Goal: Task Accomplishment & Management: Complete application form

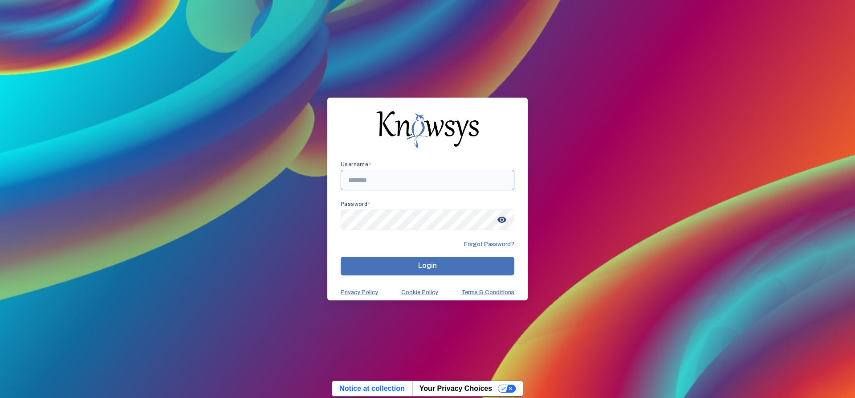
click at [382, 182] on input "text" at bounding box center [428, 180] width 174 height 20
click at [385, 183] on input "text" at bounding box center [428, 180] width 174 height 20
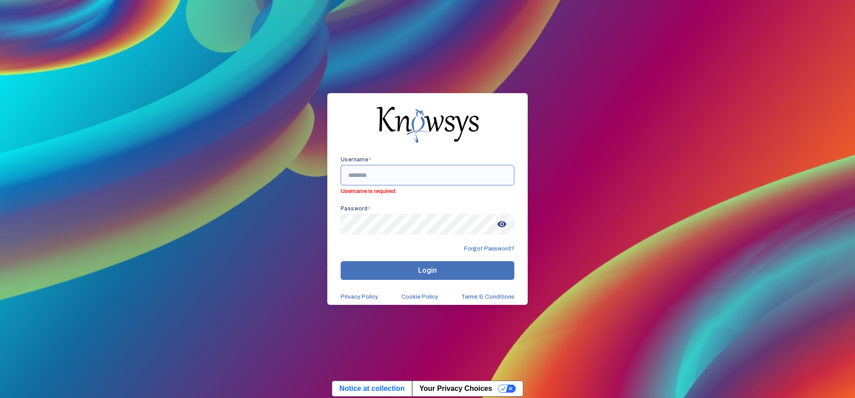
click at [431, 178] on input "text" at bounding box center [428, 175] width 174 height 20
click at [442, 173] on input "text" at bounding box center [428, 175] width 174 height 20
paste input "**********"
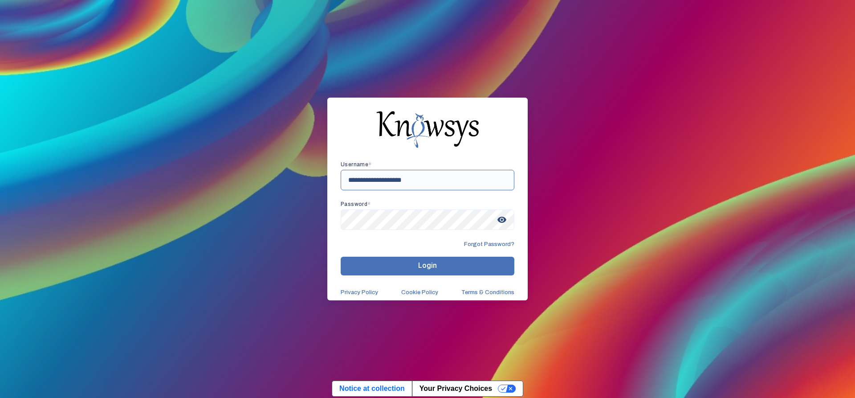
type input "**********"
click at [412, 260] on button "Login" at bounding box center [428, 266] width 174 height 19
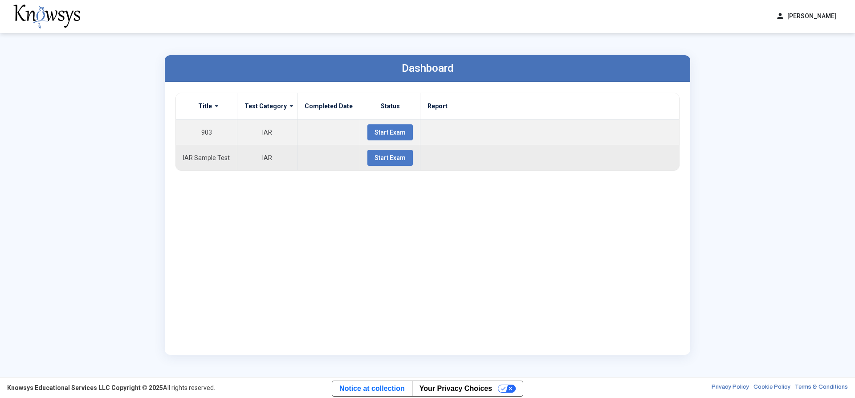
click at [375, 160] on span "Start Exam" at bounding box center [390, 157] width 31 height 7
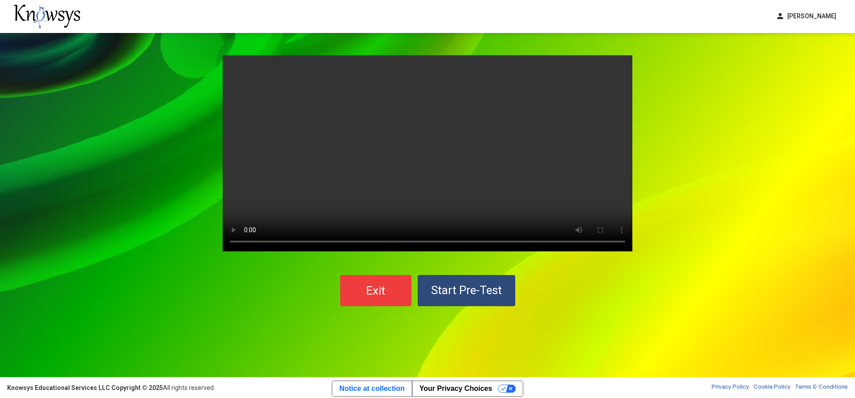
click at [315, 187] on video "Your browser does not support the video tag." at bounding box center [428, 153] width 410 height 196
click at [478, 288] on span "Start Pre-Test" at bounding box center [466, 289] width 71 height 13
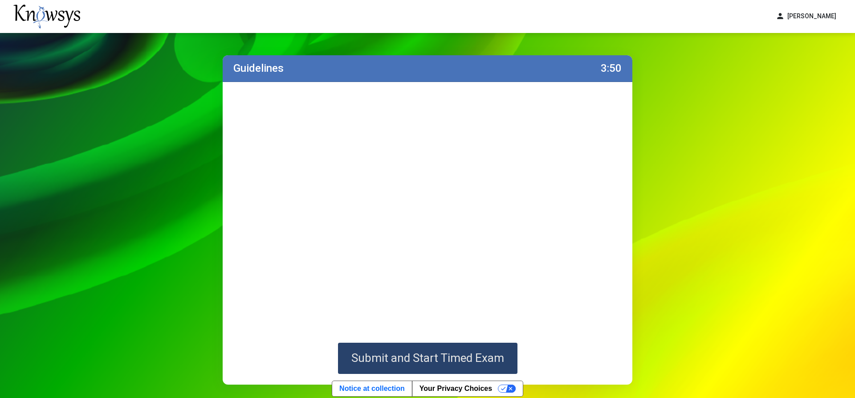
click at [459, 358] on span "Submit and Start Timed Exam" at bounding box center [427, 357] width 153 height 13
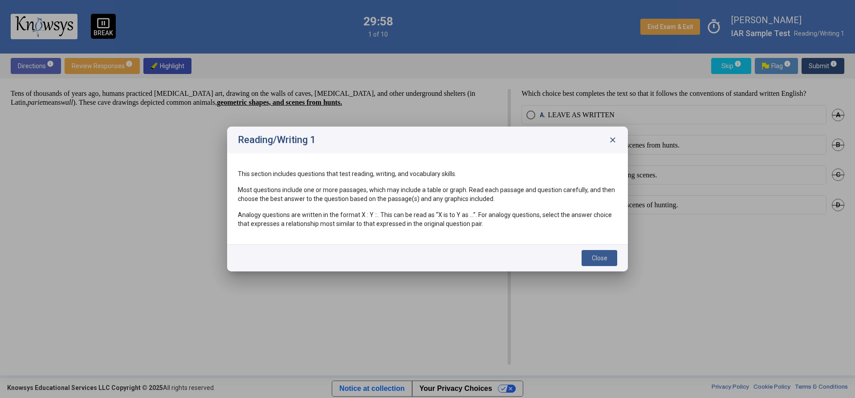
click at [604, 253] on button "Close" at bounding box center [600, 258] width 36 height 16
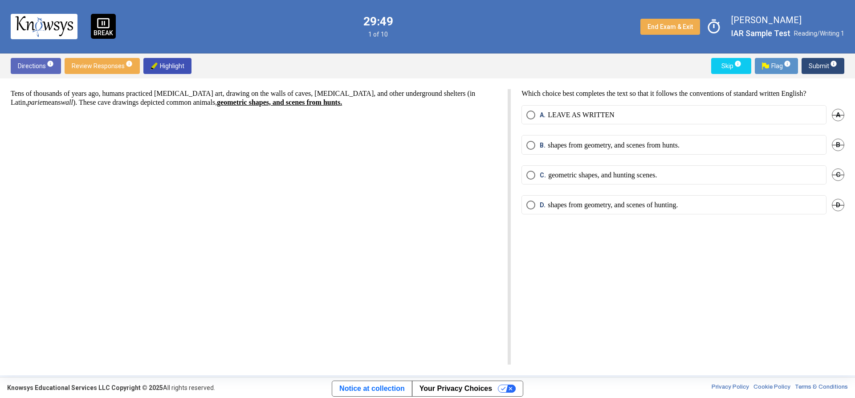
click at [607, 110] on p "LEAVE AS WRITTEN" at bounding box center [581, 114] width 67 height 9
click at [825, 64] on span "Submit info" at bounding box center [823, 66] width 29 height 16
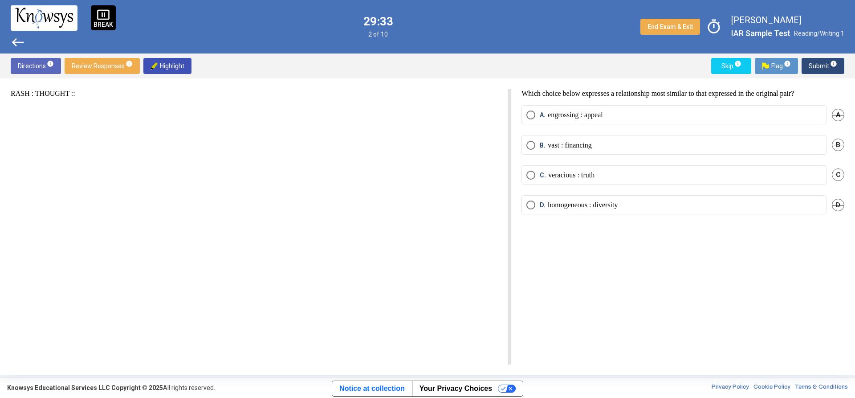
click at [631, 208] on mat-radio-button "D. homogeneous : diversity" at bounding box center [674, 204] width 305 height 19
click at [549, 201] on p "homogeneous : diversity" at bounding box center [583, 204] width 70 height 9
click at [831, 60] on span "info" at bounding box center [833, 63] width 7 height 7
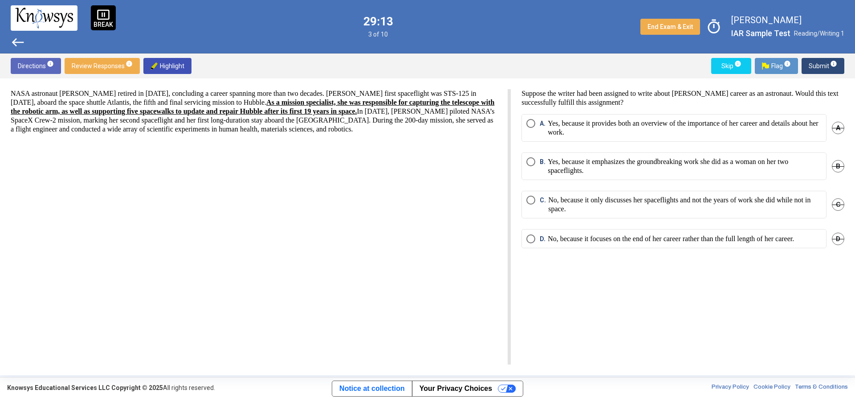
click at [708, 131] on p "Yes, because it provides both an overview of the importance of her career and d…" at bounding box center [685, 128] width 274 height 18
click at [629, 209] on p "No, because it only discusses her spaceflights and not the years of work she di…" at bounding box center [684, 205] width 273 height 18
click at [815, 63] on span "Submit info" at bounding box center [823, 66] width 29 height 16
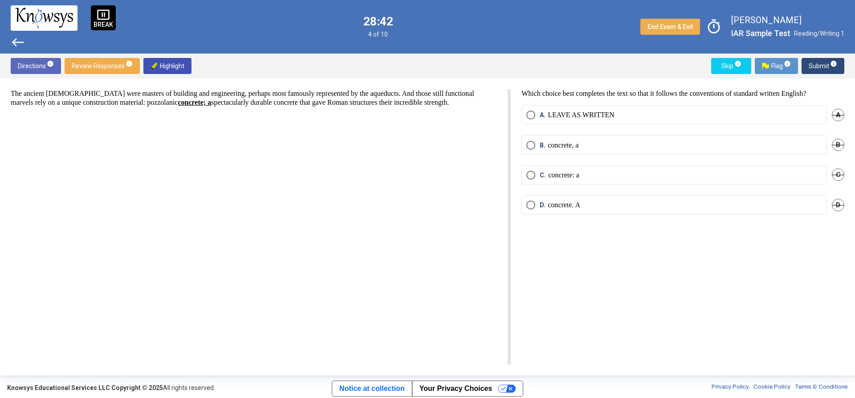
click at [582, 108] on mat-radio-button "A. LEAVE AS WRITTEN" at bounding box center [674, 114] width 305 height 19
click at [588, 116] on p "LEAVE AS WRITTEN" at bounding box center [581, 114] width 67 height 9
click at [629, 139] on mat-radio-button "B. concrete, a" at bounding box center [674, 144] width 305 height 19
click at [631, 145] on label "B. concrete, a" at bounding box center [674, 145] width 295 height 9
click at [831, 65] on span "info" at bounding box center [833, 63] width 7 height 7
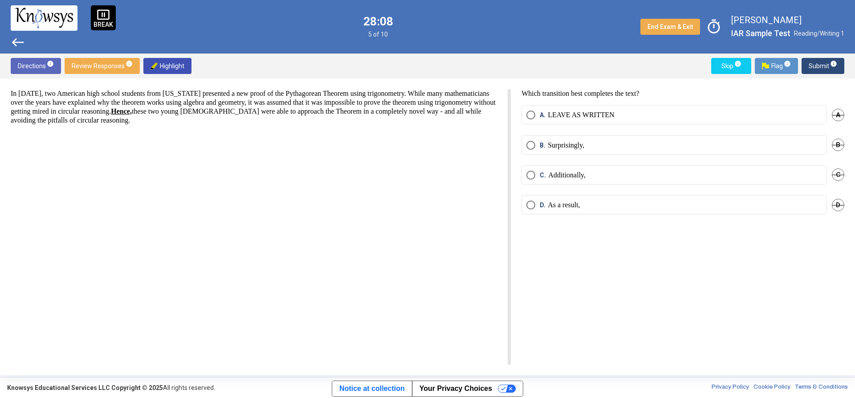
click at [589, 147] on label "B. Surprisingly," at bounding box center [674, 145] width 295 height 9
click at [833, 62] on span "info" at bounding box center [833, 63] width 7 height 7
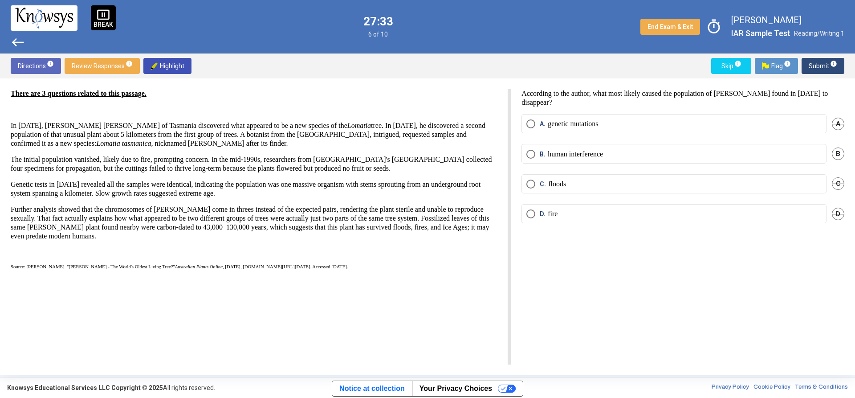
click at [559, 218] on mat-radio-button "D. fire" at bounding box center [674, 213] width 305 height 19
click at [538, 216] on span "D. fire" at bounding box center [546, 213] width 22 height 9
click at [824, 60] on span "Submit info" at bounding box center [823, 66] width 29 height 16
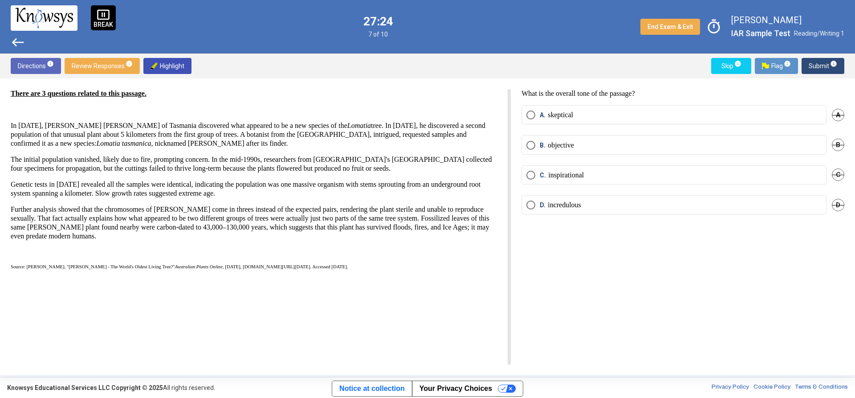
click at [602, 146] on label "B. objective" at bounding box center [674, 145] width 295 height 9
click at [828, 70] on span "Submit info" at bounding box center [823, 66] width 29 height 16
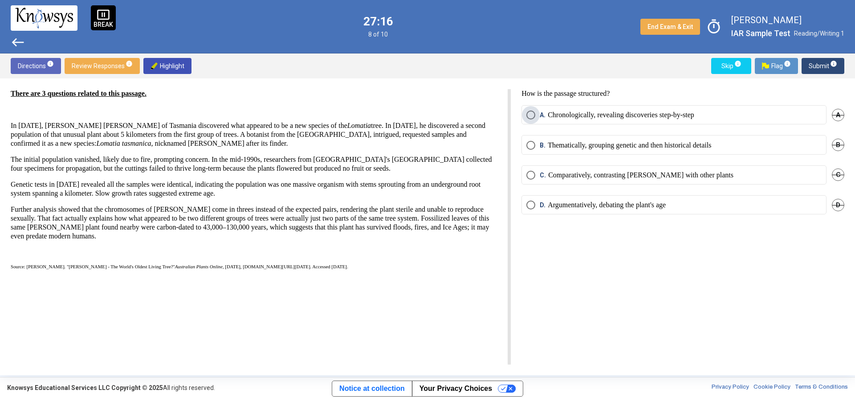
click at [578, 113] on p "Chronologically, revealing discoveries step-by-step" at bounding box center [621, 114] width 147 height 9
click at [829, 67] on mat-tooltip-component "Click to enter an answer with no flag and continue to the next question." at bounding box center [786, 83] width 124 height 32
click at [832, 65] on span "info" at bounding box center [833, 63] width 7 height 7
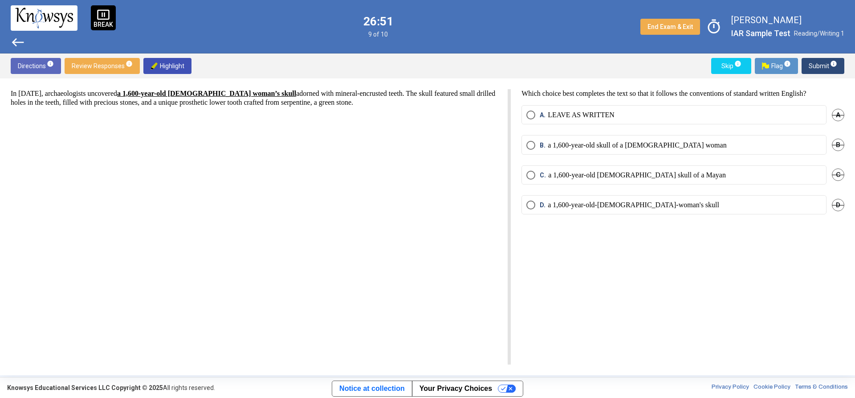
click at [641, 145] on p "a 1,600-year-old skull of a [DEMOGRAPHIC_DATA] woman" at bounding box center [637, 145] width 179 height 9
click at [608, 110] on mat-radio-button "A. LEAVE AS WRITTEN" at bounding box center [674, 114] width 305 height 19
click at [635, 108] on mat-radio-button "A. LEAVE AS WRITTEN" at bounding box center [674, 114] width 305 height 19
click at [631, 114] on label "A. LEAVE AS WRITTEN" at bounding box center [674, 114] width 295 height 9
click at [823, 66] on span "Submit info" at bounding box center [823, 66] width 29 height 16
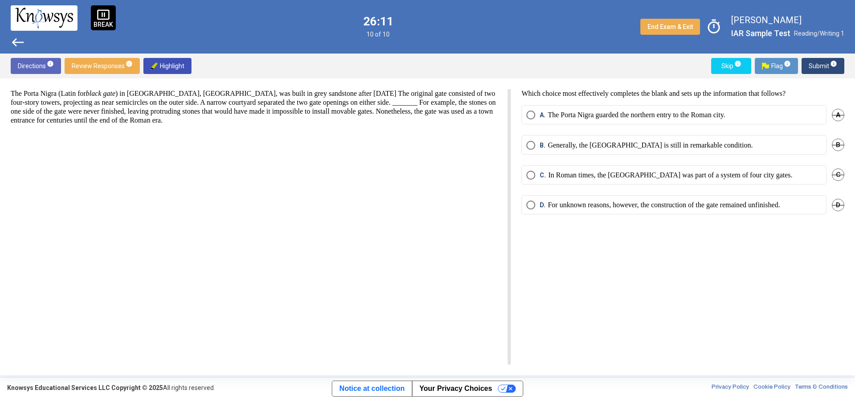
click at [757, 202] on p "For unknown reasons, however, the construction of the gate remained unfinished." at bounding box center [664, 204] width 232 height 9
click at [819, 64] on span "Submit info" at bounding box center [823, 66] width 29 height 16
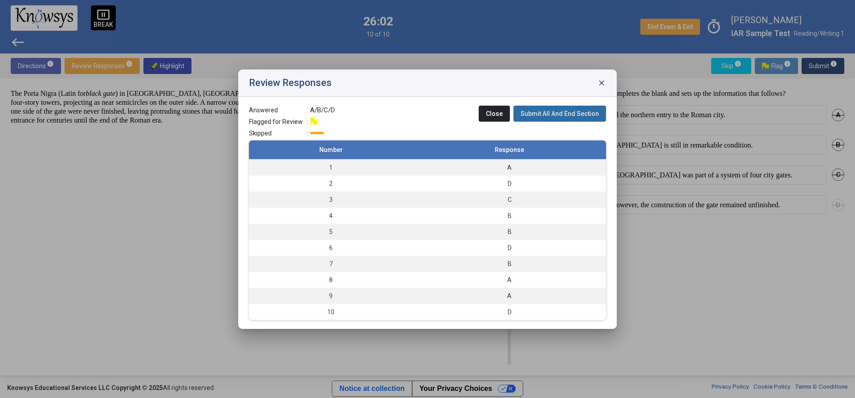
click at [562, 112] on span "Submit All And End Section" at bounding box center [560, 113] width 78 height 7
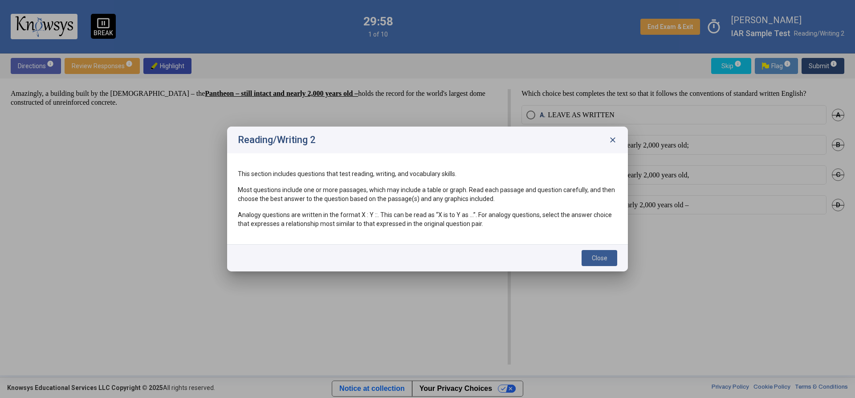
click at [608, 258] on button "Close" at bounding box center [600, 258] width 36 height 16
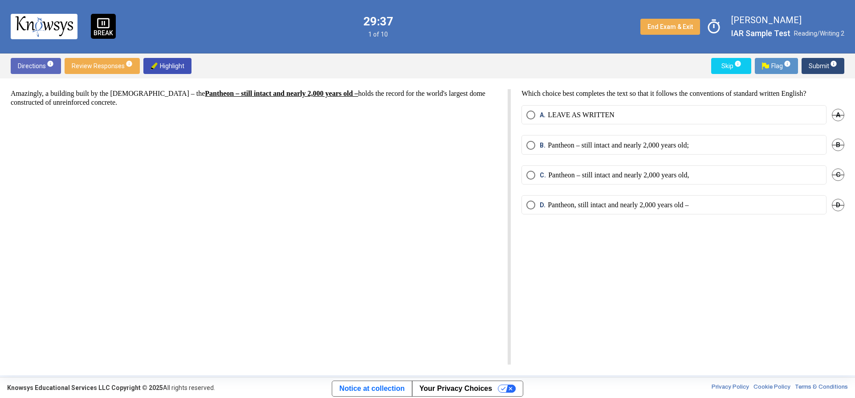
click at [689, 205] on p "Pantheon, still intact and nearly 2,000 years old –" at bounding box center [618, 204] width 141 height 9
click at [835, 62] on span "info" at bounding box center [833, 63] width 7 height 7
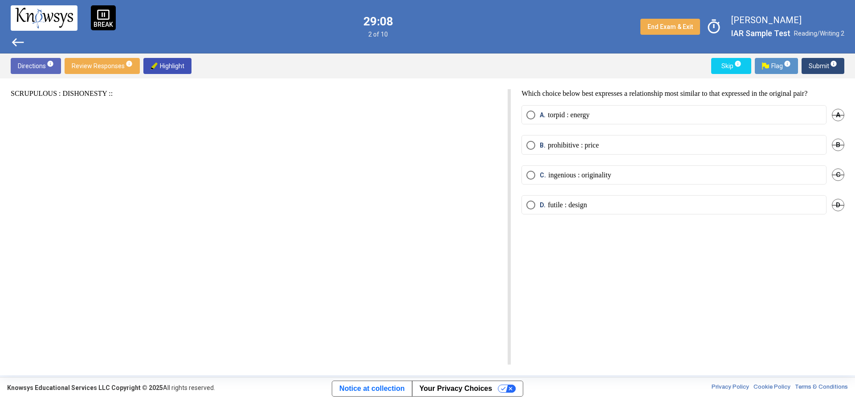
click at [622, 114] on label "A. torpid : energy" at bounding box center [674, 114] width 295 height 9
click at [825, 61] on span "Submit info" at bounding box center [823, 66] width 29 height 16
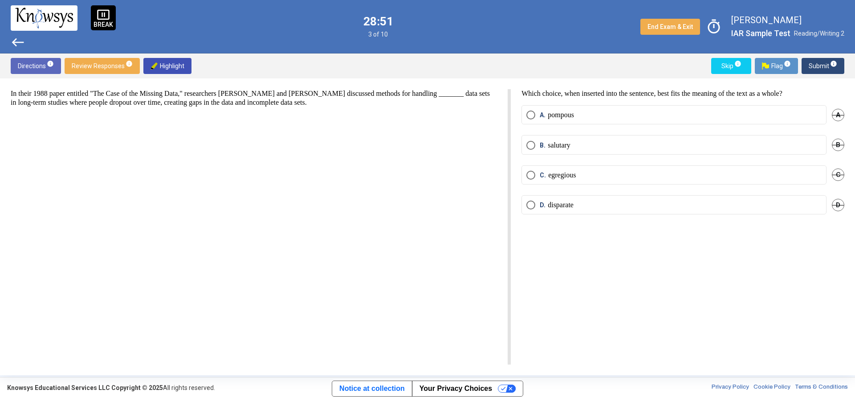
click at [588, 209] on mat-radio-button "D. disparate" at bounding box center [674, 204] width 305 height 19
click at [589, 207] on label "D. disparate" at bounding box center [674, 204] width 295 height 9
click at [815, 68] on span "Submit info" at bounding box center [823, 66] width 29 height 16
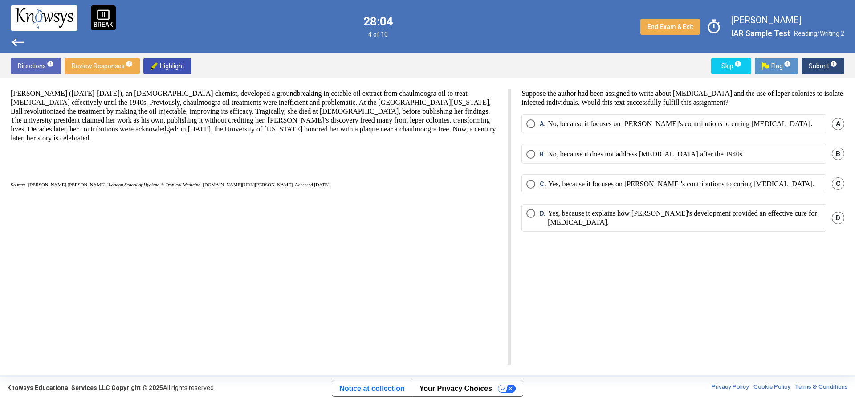
click at [689, 122] on p "No, because it focuses on [PERSON_NAME]'s contributions to curing [MEDICAL_DATA…" at bounding box center [680, 123] width 265 height 9
click at [822, 68] on span "Submit info" at bounding box center [823, 66] width 29 height 16
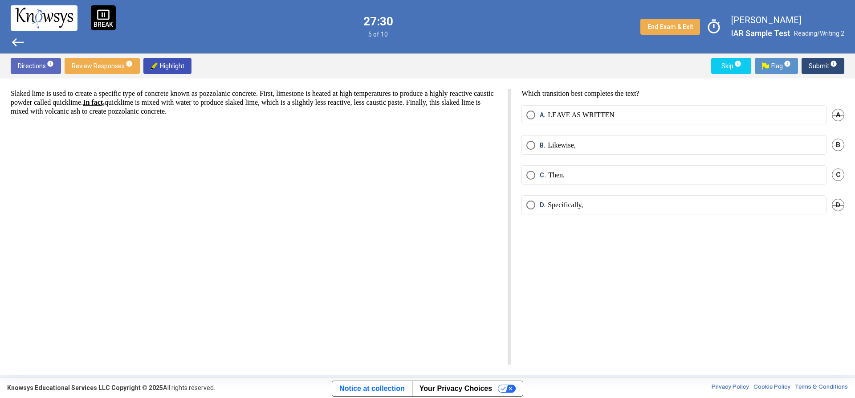
click at [586, 168] on mat-radio-button "C. Then," at bounding box center [674, 174] width 305 height 19
click at [583, 173] on label "C. Then," at bounding box center [674, 175] width 295 height 9
click at [813, 69] on span "Submit info" at bounding box center [823, 66] width 29 height 16
click at [567, 121] on mat-radio-button "A. LEAVE AS WRITTEN" at bounding box center [674, 114] width 305 height 19
click at [585, 116] on p "LEAVE AS WRITTEN" at bounding box center [581, 114] width 67 height 9
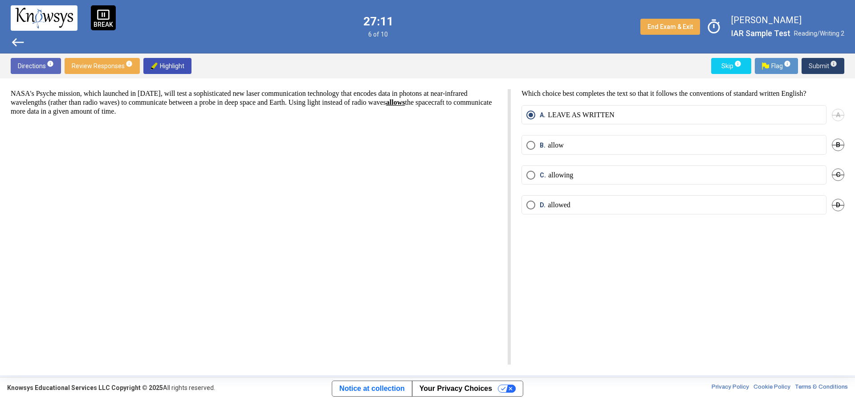
click at [819, 70] on span "Submit info" at bounding box center [823, 66] width 29 height 16
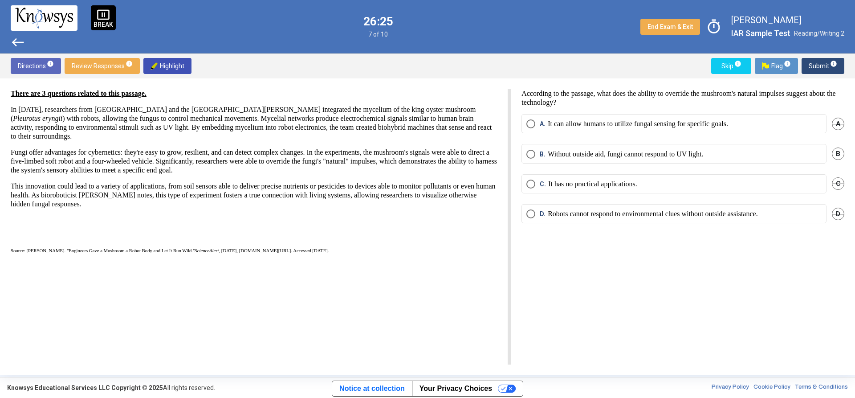
click at [653, 118] on mat-radio-button "A. It can allow humans to utilize fungal sensing for specific goals." at bounding box center [674, 123] width 305 height 19
drag, startPoint x: 657, startPoint y: 123, endPoint x: 843, endPoint y: 100, distance: 186.7
click at [658, 123] on p "It can allow humans to utilize fungal sensing for specific goals." at bounding box center [638, 123] width 180 height 9
click at [826, 65] on span "Submit info" at bounding box center [823, 66] width 29 height 16
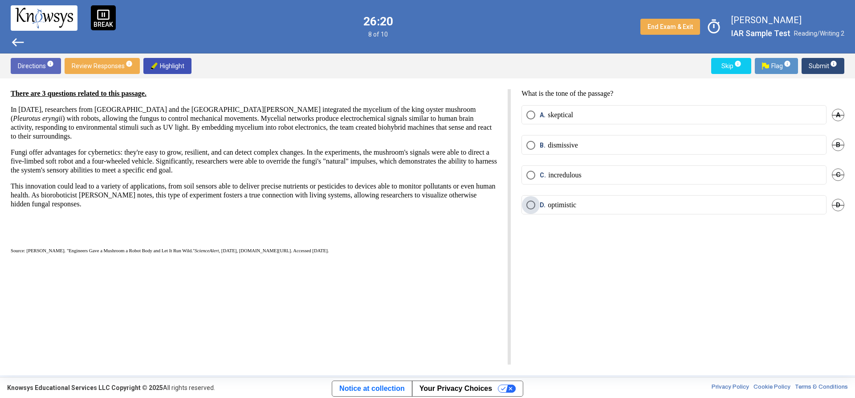
click at [581, 202] on label "D. optimistic" at bounding box center [674, 204] width 295 height 9
click at [817, 64] on span "Submit info" at bounding box center [823, 66] width 29 height 16
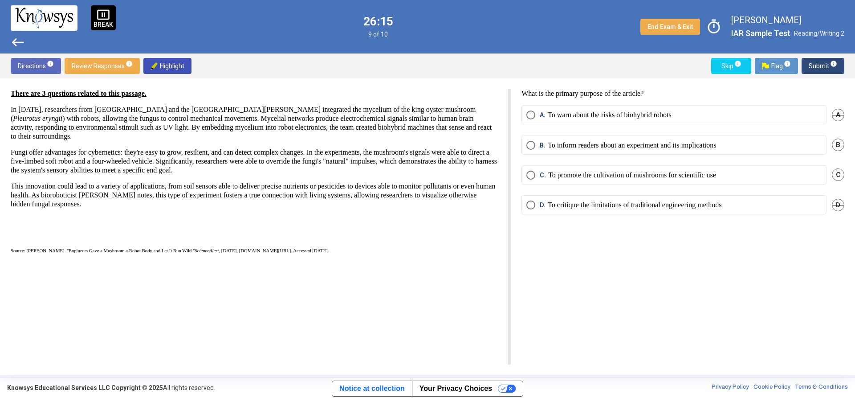
click at [632, 147] on p "To inform readers about an experiment and its implications" at bounding box center [632, 145] width 168 height 9
click at [829, 69] on span "Submit info" at bounding box center [823, 66] width 29 height 16
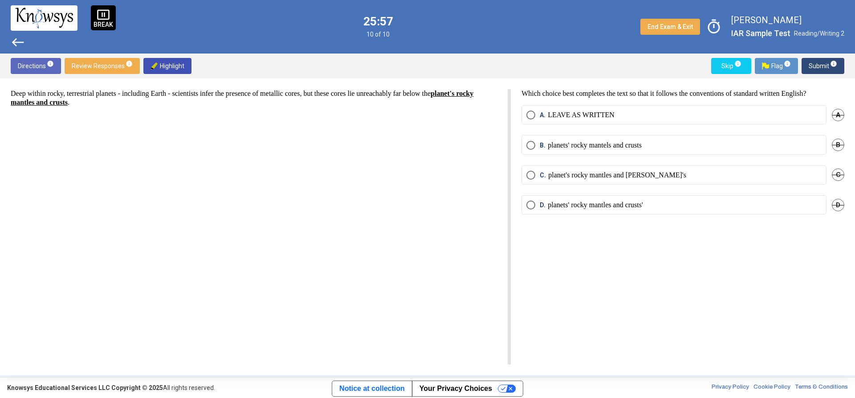
click at [617, 142] on p "planets' rocky mantels and crusts" at bounding box center [595, 145] width 94 height 9
click at [816, 68] on span "Submit info" at bounding box center [823, 66] width 29 height 16
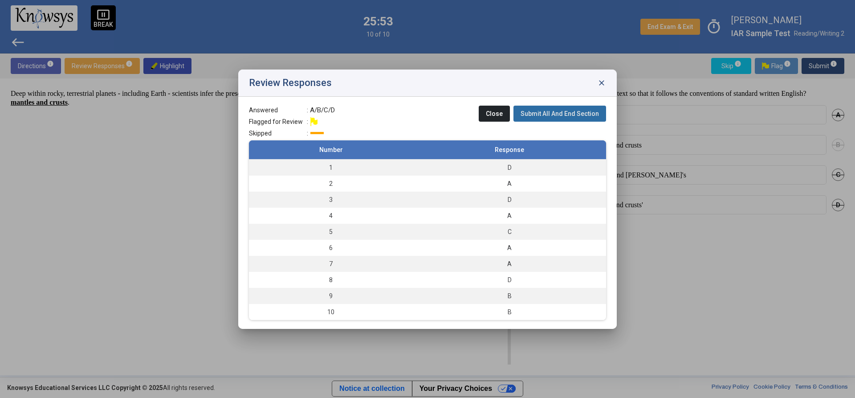
click at [574, 117] on span "Submit All And End Section" at bounding box center [560, 113] width 78 height 7
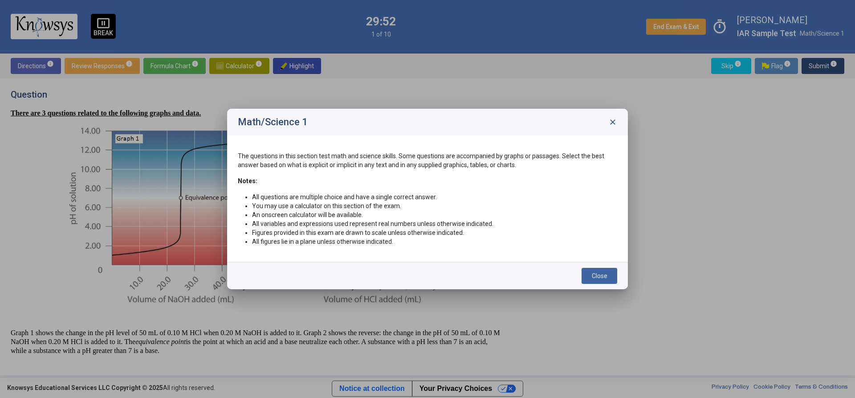
click at [608, 274] on button "Close" at bounding box center [600, 276] width 36 height 16
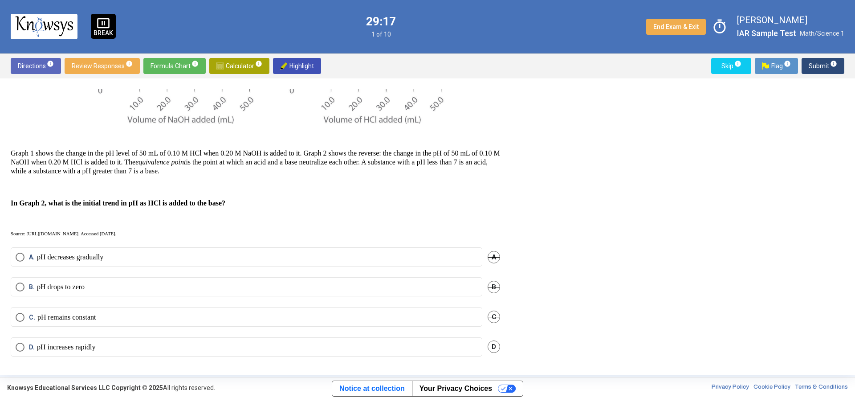
scroll to position [180, 0]
click at [103, 256] on p "pH decreases gradually" at bounding box center [70, 256] width 66 height 9
click at [835, 60] on span "info" at bounding box center [833, 63] width 7 height 7
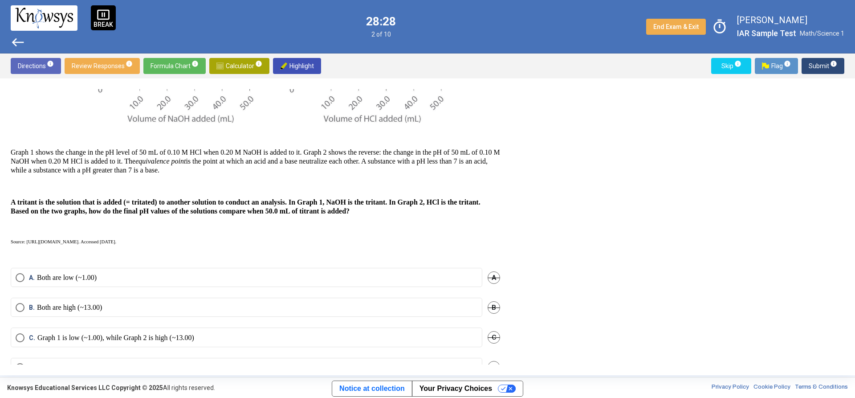
drag, startPoint x: 522, startPoint y: 139, endPoint x: 543, endPoint y: 219, distance: 82.1
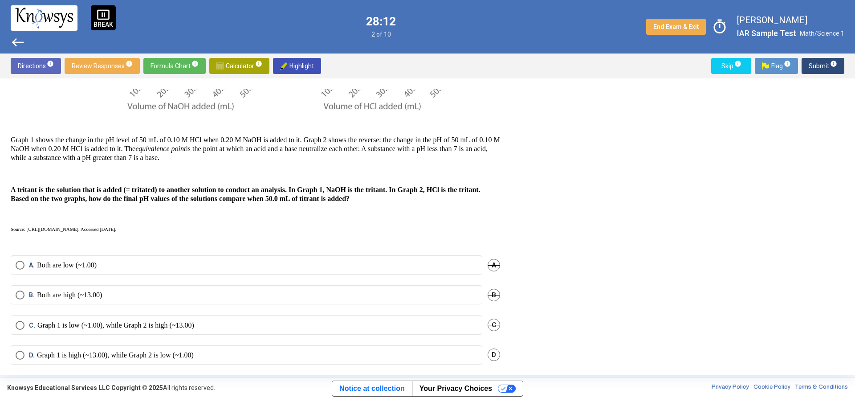
scroll to position [202, 0]
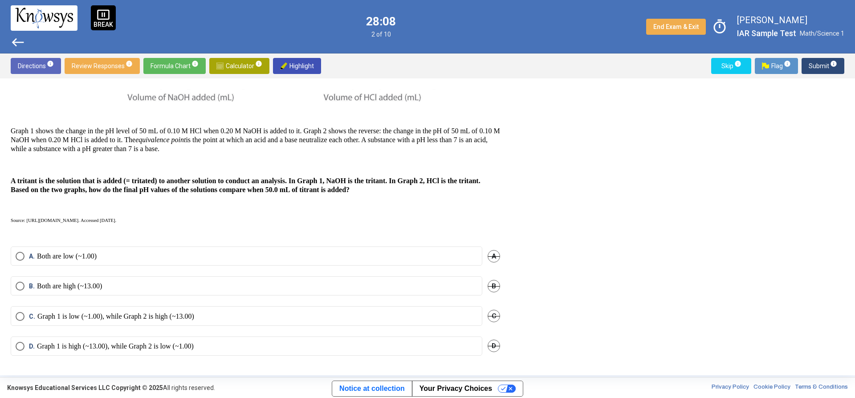
click at [96, 286] on p "Both are high (~13.00)" at bounding box center [69, 286] width 65 height 9
click at [86, 350] on mat-radio-button "D. Graph 1 is high (~13.00), while Graph 2 is low (~1.00)" at bounding box center [247, 345] width 472 height 19
click at [87, 339] on mat-radio-button "D. Graph 1 is high (~13.00), while Graph 2 is low (~1.00)" at bounding box center [247, 345] width 472 height 19
click at [87, 343] on p "Graph 1 is high (~13.00), while Graph 2 is low (~1.00)" at bounding box center [115, 346] width 157 height 9
click at [823, 72] on span "Submit info" at bounding box center [823, 66] width 29 height 16
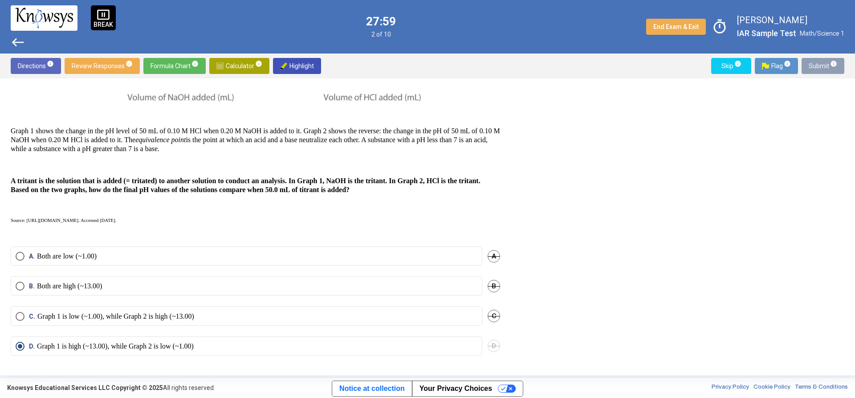
scroll to position [180, 0]
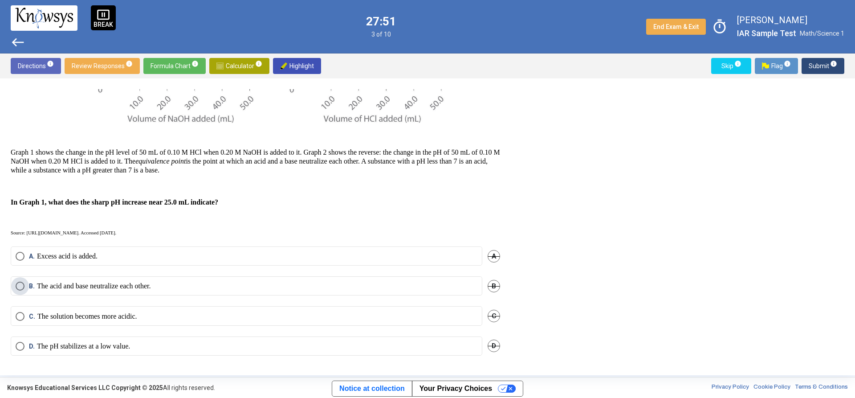
click at [127, 287] on p "The acid and base neutralize each other." at bounding box center [94, 286] width 114 height 9
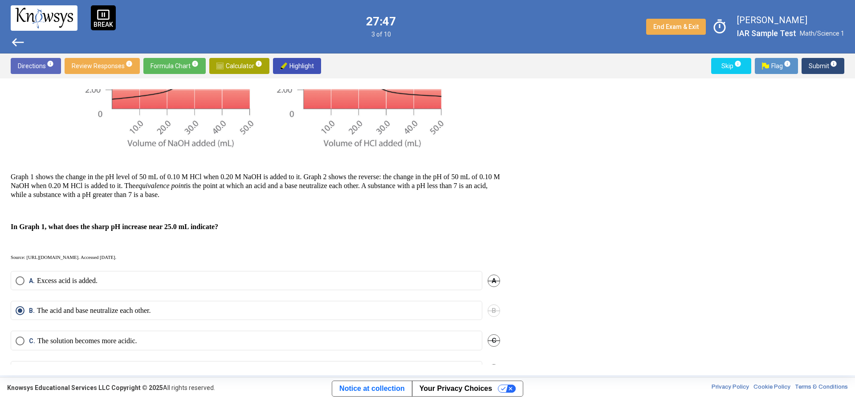
scroll to position [136, 0]
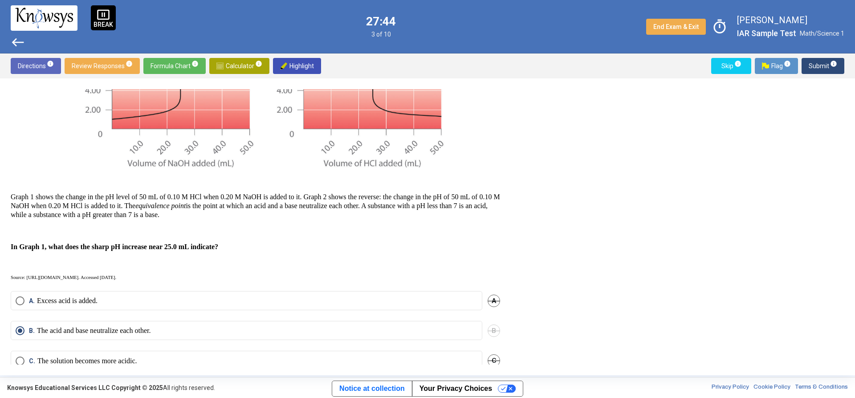
click at [816, 70] on span "Submit info" at bounding box center [823, 66] width 29 height 16
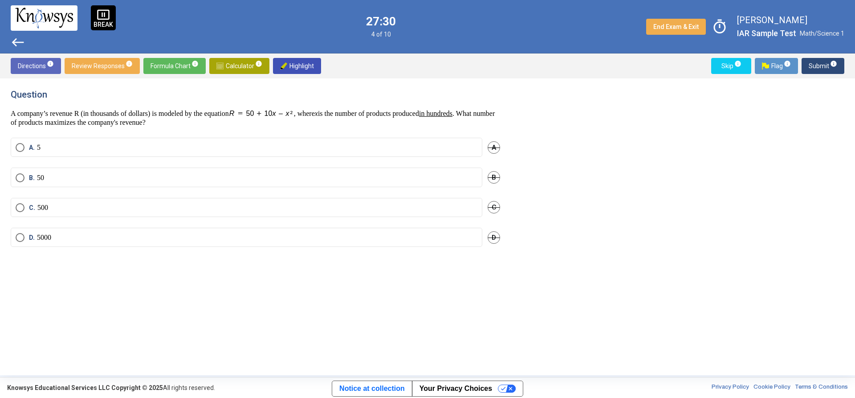
click at [229, 65] on span "Calculator info" at bounding box center [239, 66] width 46 height 16
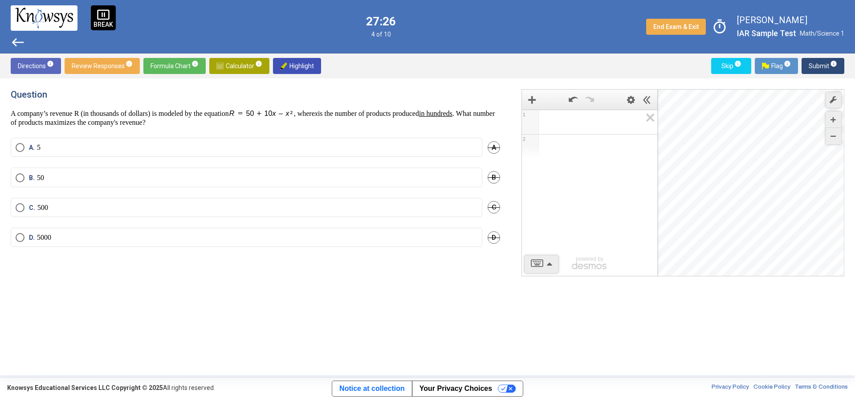
click at [576, 119] on span "Math Input:" at bounding box center [594, 122] width 96 height 11
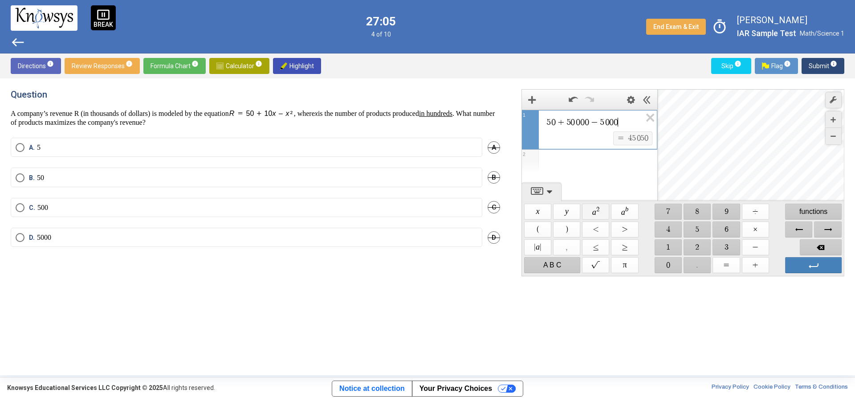
click at [601, 212] on span "$$ a 2" at bounding box center [596, 212] width 27 height 16
click at [616, 125] on span "0" at bounding box center [616, 125] width 4 height 9
click at [584, 123] on span "0" at bounding box center [582, 125] width 4 height 9
click at [600, 125] on span "0" at bounding box center [598, 125] width 4 height 9
click at [602, 123] on span "2" at bounding box center [602, 122] width 4 height 8
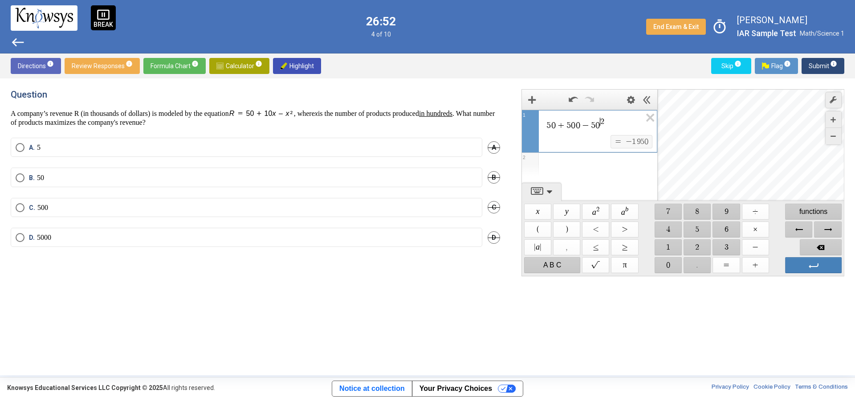
click at [603, 127] on span "5 0 + 5 0 0 − 5 0 ​ 2" at bounding box center [594, 124] width 96 height 14
click at [581, 124] on span "−" at bounding box center [585, 125] width 11 height 9
click at [596, 127] on span "5 0 + 5 0 0 ​ − 5 2" at bounding box center [594, 124] width 96 height 14
click at [596, 127] on span "5 0 + 5 0 0 − 5 ​ 2" at bounding box center [594, 124] width 96 height 14
click at [595, 130] on span "5 0 + 5 0 0 − 5 ​ 2" at bounding box center [594, 124] width 96 height 14
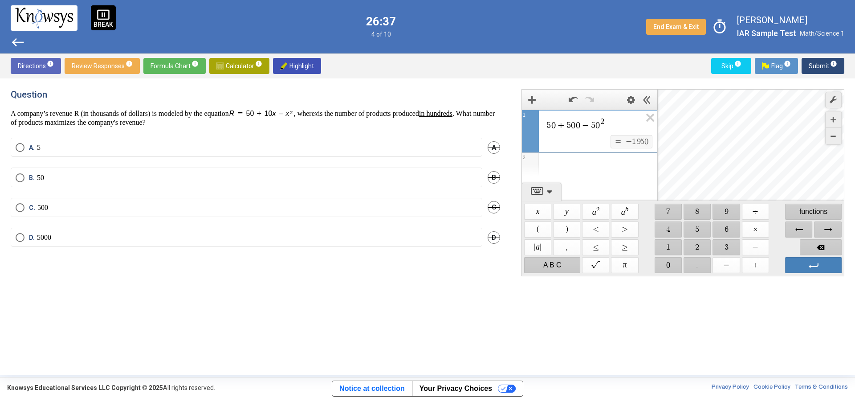
click at [142, 144] on label "A. 5" at bounding box center [247, 147] width 462 height 9
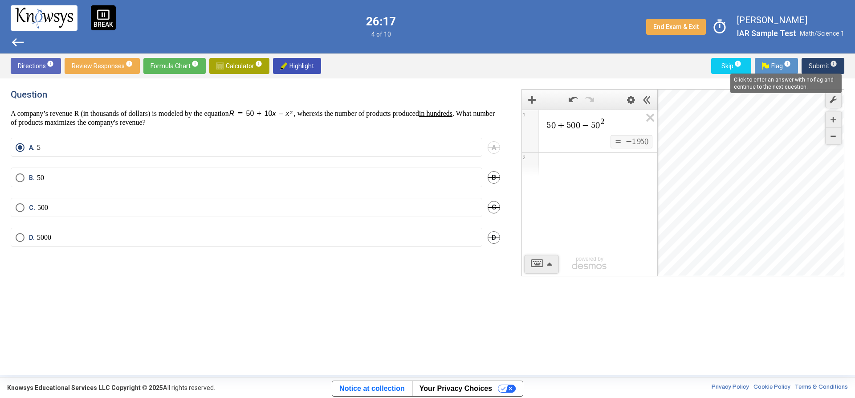
click at [831, 61] on span "info" at bounding box center [833, 63] width 7 height 7
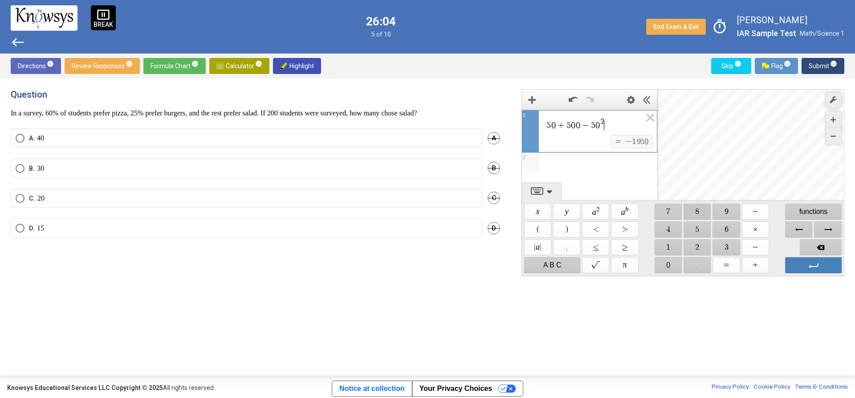
click at [691, 210] on span "$$ 8" at bounding box center [697, 212] width 27 height 16
click at [822, 243] on span "Backspace" at bounding box center [821, 247] width 42 height 16
click at [820, 243] on span "Backspace" at bounding box center [821, 247] width 42 height 16
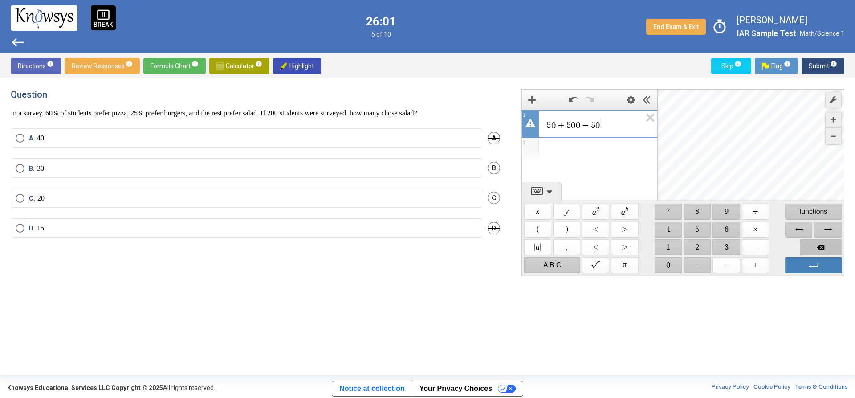
click at [820, 243] on span "Backspace" at bounding box center [821, 247] width 42 height 16
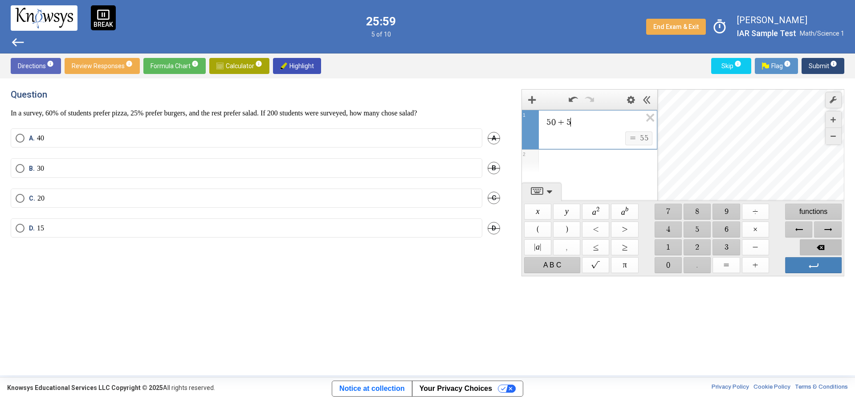
click at [820, 243] on span "Backspace" at bounding box center [821, 247] width 42 height 16
click at [821, 243] on span "Backspace" at bounding box center [821, 247] width 42 height 16
click at [89, 165] on label "B. 30" at bounding box center [247, 168] width 462 height 9
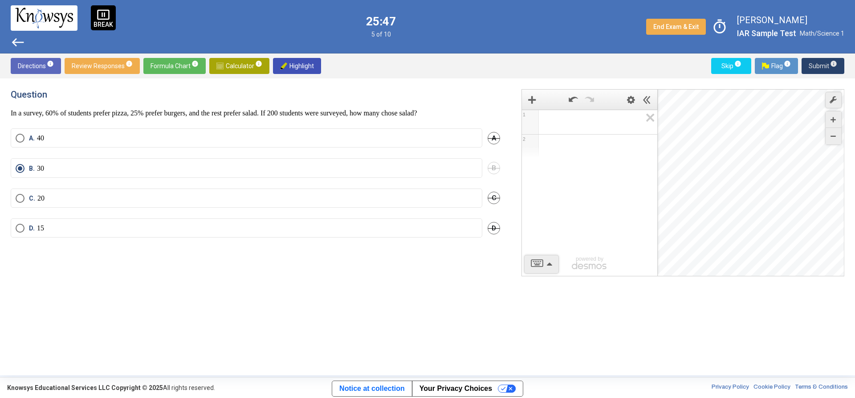
click at [812, 66] on span "Submit info" at bounding box center [823, 66] width 29 height 16
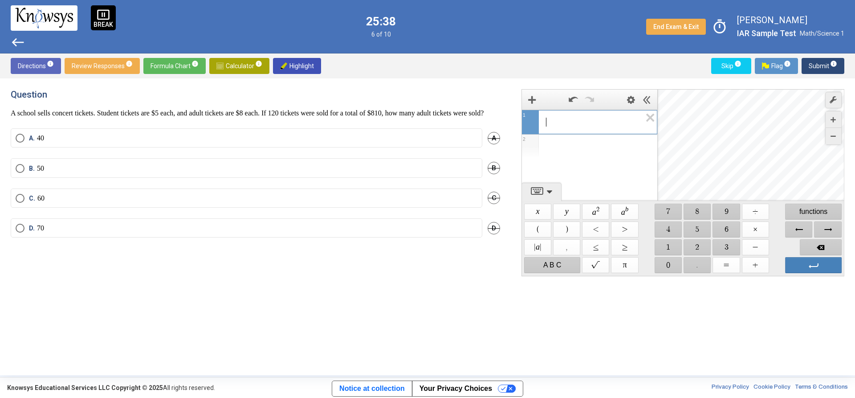
click at [567, 118] on span "​" at bounding box center [594, 122] width 96 height 11
click at [672, 241] on span "$$ 1" at bounding box center [668, 247] width 27 height 16
click at [691, 236] on span "$$ 5" at bounding box center [697, 229] width 27 height 16
click at [672, 258] on span "$$ 0" at bounding box center [668, 265] width 27 height 16
click at [762, 226] on span "$$ ×" at bounding box center [755, 229] width 27 height 16
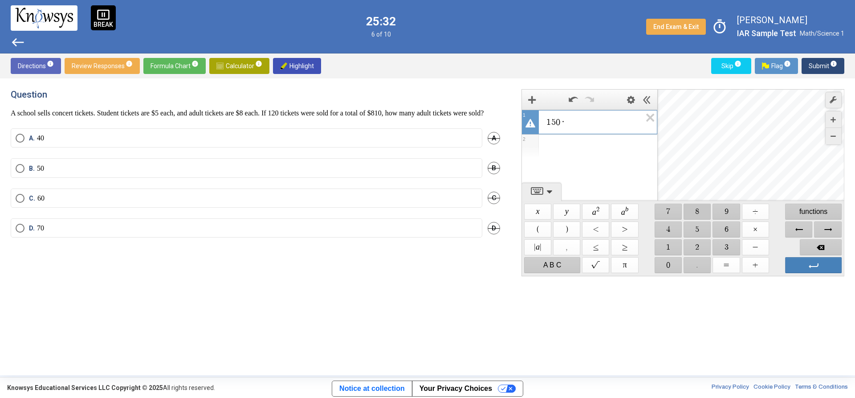
click at [698, 215] on span "$$ 8" at bounding box center [697, 212] width 27 height 16
click at [596, 155] on div "Expression List" at bounding box center [589, 161] width 135 height 23
click at [764, 232] on span "$$ ×" at bounding box center [755, 229] width 27 height 16
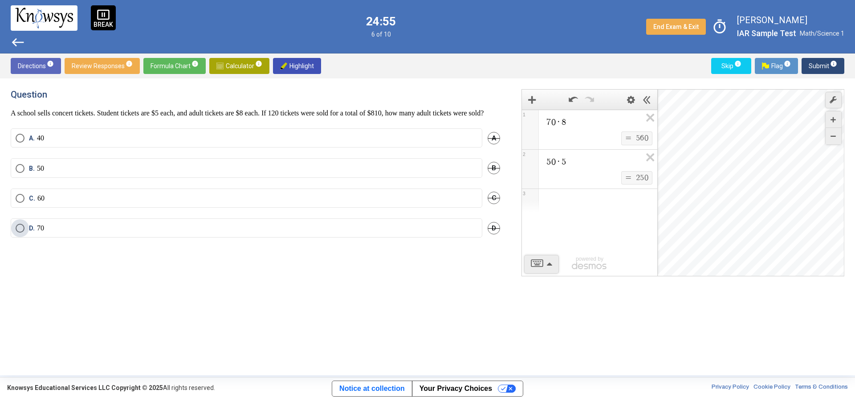
scroll to position [0, 0]
drag, startPoint x: 141, startPoint y: 234, endPoint x: 148, endPoint y: 234, distance: 7.1
click at [142, 233] on label "D. 70" at bounding box center [247, 228] width 462 height 9
click at [826, 64] on span "Submit info" at bounding box center [823, 66] width 29 height 16
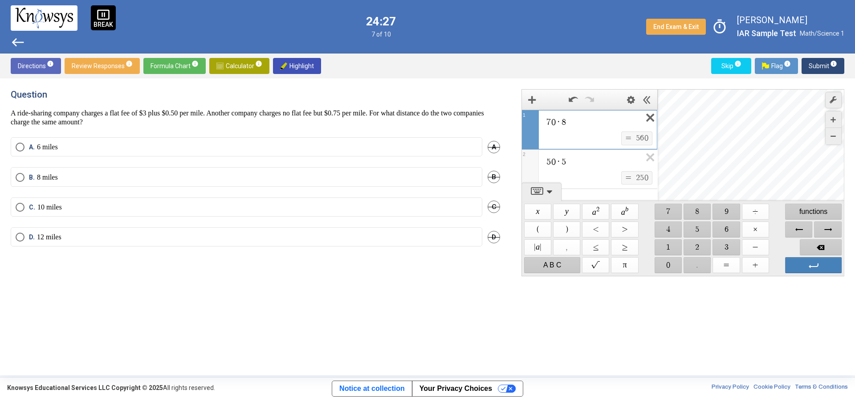
click at [649, 118] on icon "Expression List" at bounding box center [647, 120] width 20 height 20
click at [651, 117] on icon "Expression List" at bounding box center [647, 120] width 20 height 20
click at [690, 268] on span "$$ ." at bounding box center [697, 265] width 27 height 16
click at [667, 209] on span "$$ 7" at bounding box center [668, 212] width 27 height 16
click at [700, 226] on span "$$ 5" at bounding box center [697, 229] width 27 height 16
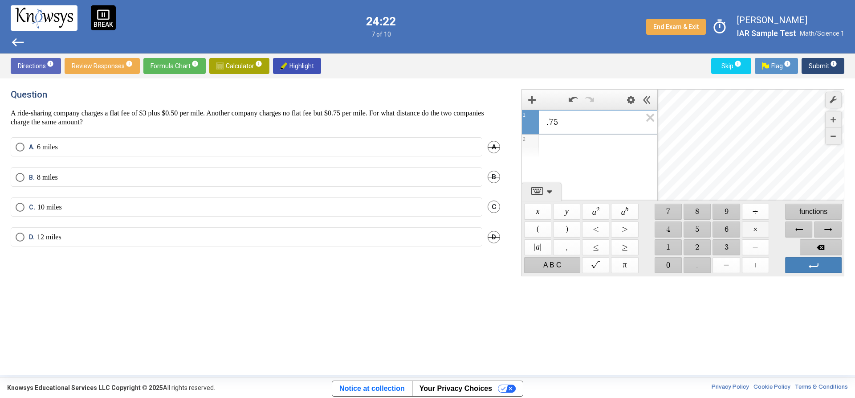
click at [757, 225] on span "$$ ×" at bounding box center [755, 229] width 27 height 16
click at [698, 212] on span "$$ 8" at bounding box center [697, 212] width 27 height 16
click at [583, 160] on div "Expression List" at bounding box center [589, 161] width 135 height 23
click at [689, 261] on span "$$ ." at bounding box center [697, 265] width 27 height 16
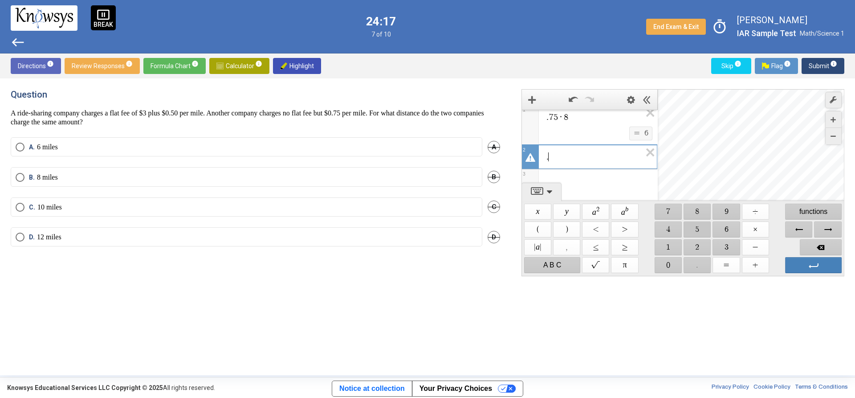
click at [692, 228] on span "$$ 5" at bounding box center [697, 229] width 27 height 16
click at [748, 227] on span "$$ ×" at bounding box center [755, 229] width 27 height 16
click at [696, 214] on span "$$ 8" at bounding box center [697, 212] width 27 height 16
click at [574, 122] on span ". 7 5 · 8" at bounding box center [594, 122] width 96 height 11
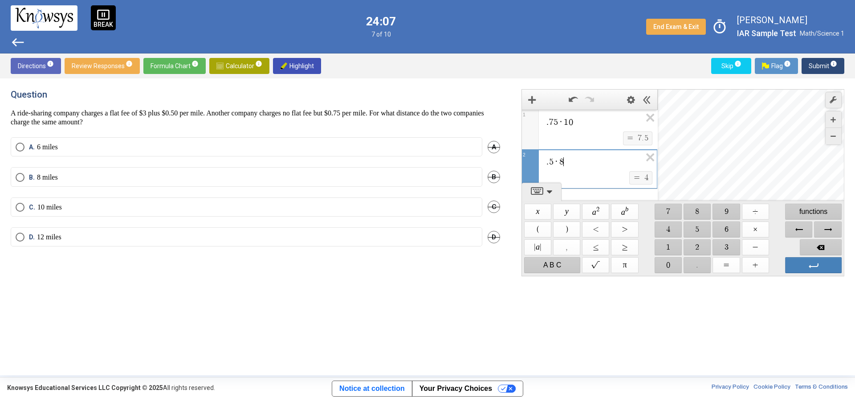
scroll to position [12, 0]
click at [598, 159] on div ". 5 · 8 ​ $$ = $$ 4" at bounding box center [589, 156] width 135 height 39
click at [587, 118] on span ". 7 5 · 1 0" at bounding box center [594, 122] width 96 height 11
click at [170, 229] on mat-radio-button "D. 12 miles" at bounding box center [247, 236] width 472 height 19
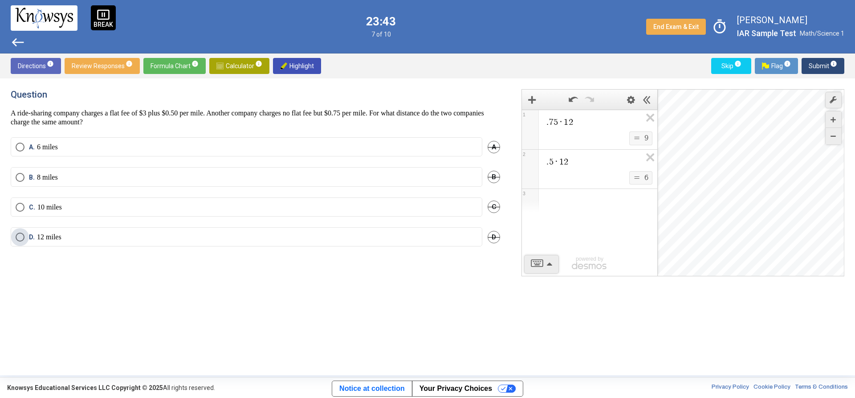
click at [169, 233] on label "D. 12 miles" at bounding box center [247, 237] width 462 height 9
click at [837, 61] on button "Submit info" at bounding box center [823, 66] width 43 height 16
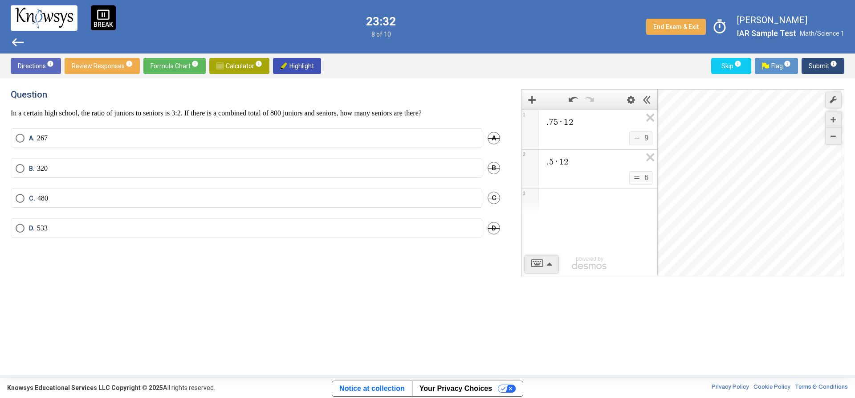
click at [569, 195] on div "Expression List" at bounding box center [589, 200] width 135 height 23
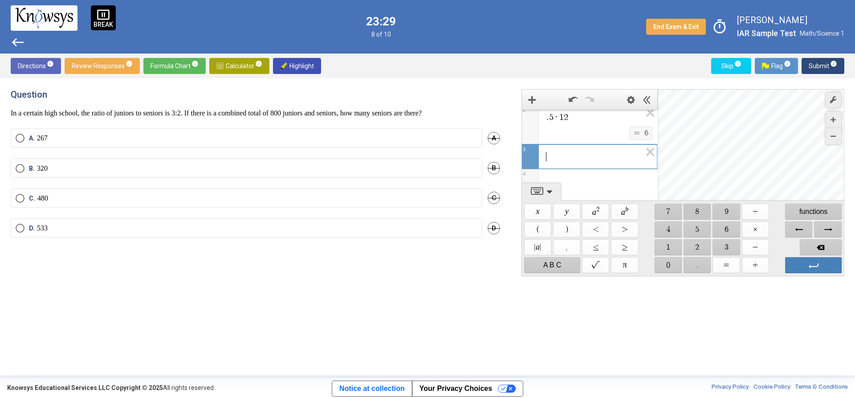
click at [706, 210] on span "$$ 8" at bounding box center [697, 212] width 27 height 16
click at [672, 260] on span "$$ 0" at bounding box center [668, 265] width 27 height 16
click at [754, 210] on span "$$ ÷" at bounding box center [755, 212] width 27 height 16
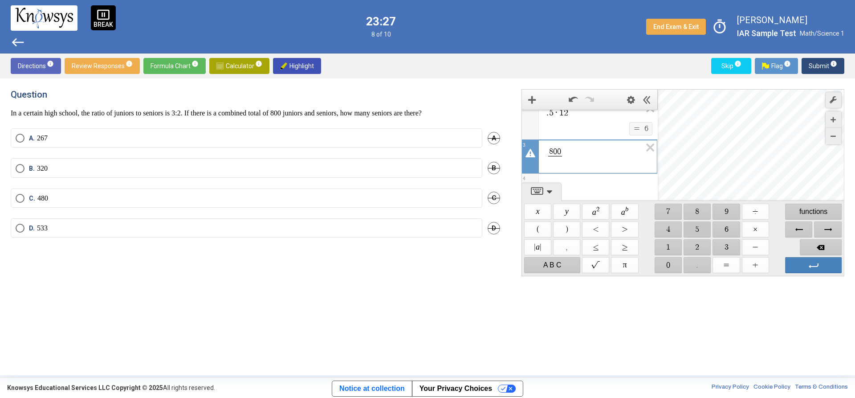
click at [700, 229] on span "$$ 5" at bounding box center [697, 229] width 27 height 16
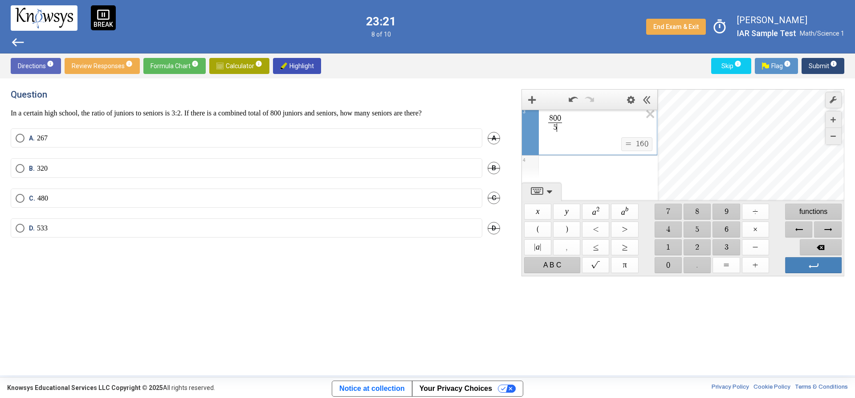
click at [598, 161] on div "Expression List" at bounding box center [589, 166] width 135 height 23
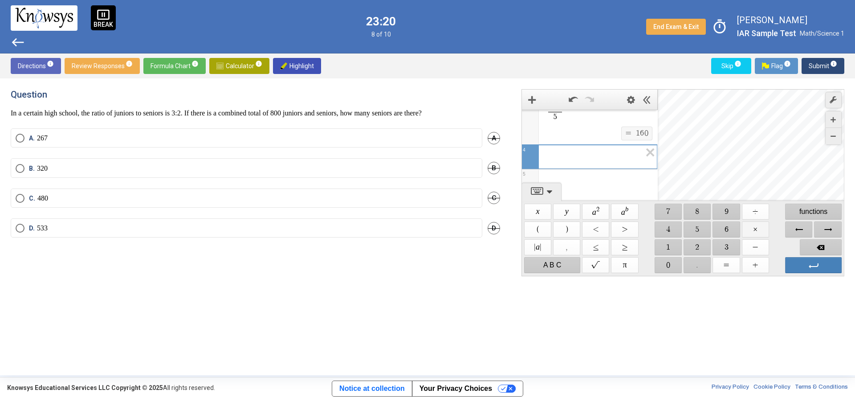
click at [748, 228] on span "$$ ×" at bounding box center [755, 229] width 27 height 16
click at [766, 227] on span "$$ ×" at bounding box center [755, 229] width 27 height 16
click at [161, 169] on label "B. 320" at bounding box center [247, 168] width 462 height 9
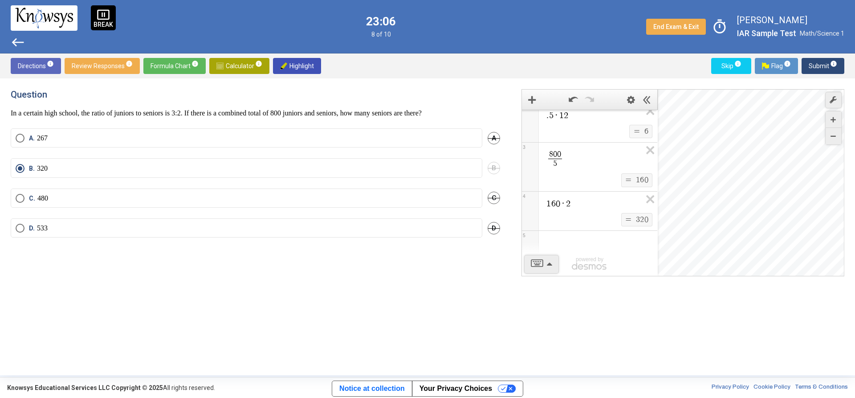
click at [586, 200] on div ". 5 · 1 2 $$ = $$ 6 2 8 0 0 5 ​ $$ = $$ 1 6 0 3 1 6 0 · 2 $$ = $$ 3 2 0 4 5 pow…" at bounding box center [589, 169] width 135 height 213
click at [814, 60] on span "Submit info" at bounding box center [823, 66] width 29 height 16
click at [641, 201] on icon "Expression List" at bounding box center [647, 202] width 20 height 20
click at [646, 187] on icon "Expression List" at bounding box center [647, 192] width 20 height 20
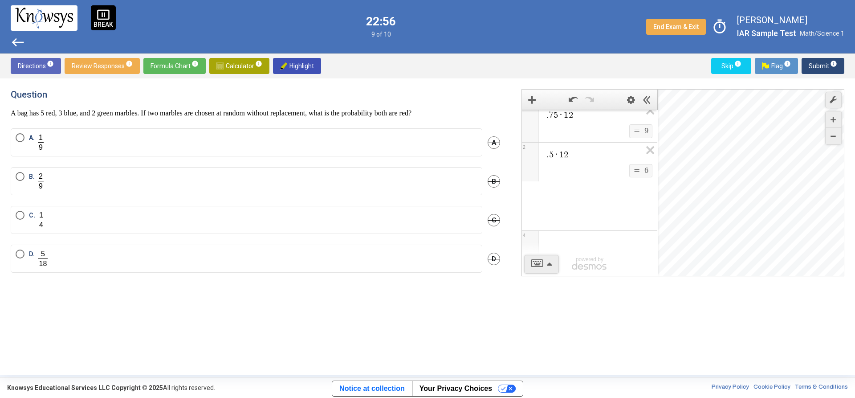
scroll to position [0, 0]
click at [646, 157] on icon "Expression List" at bounding box center [647, 160] width 20 height 20
click at [653, 118] on icon "Expression List" at bounding box center [647, 120] width 20 height 20
click at [200, 139] on label "A." at bounding box center [247, 142] width 462 height 18
click at [91, 179] on label "B." at bounding box center [247, 181] width 462 height 18
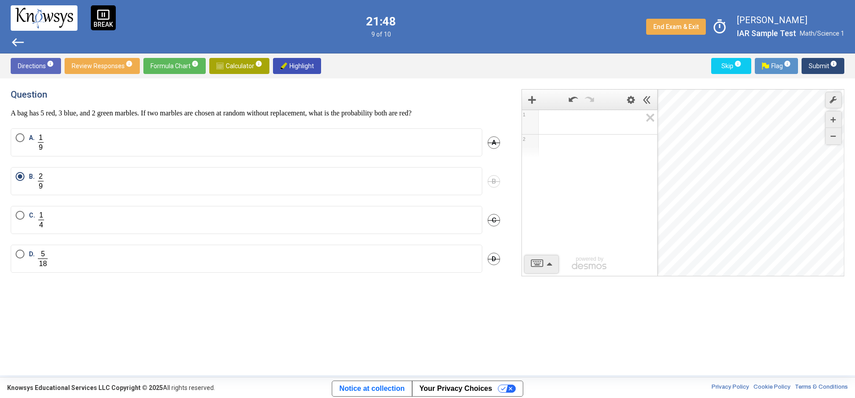
click at [817, 63] on span "Submit info" at bounding box center [823, 66] width 29 height 16
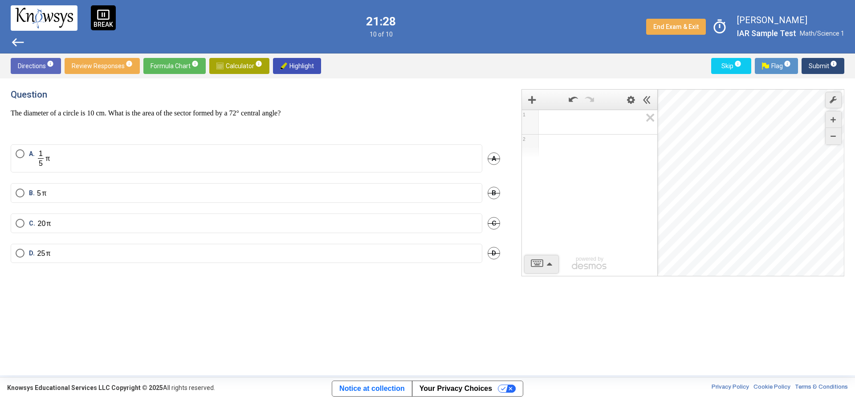
click at [591, 117] on span "Math Input:" at bounding box center [594, 122] width 96 height 11
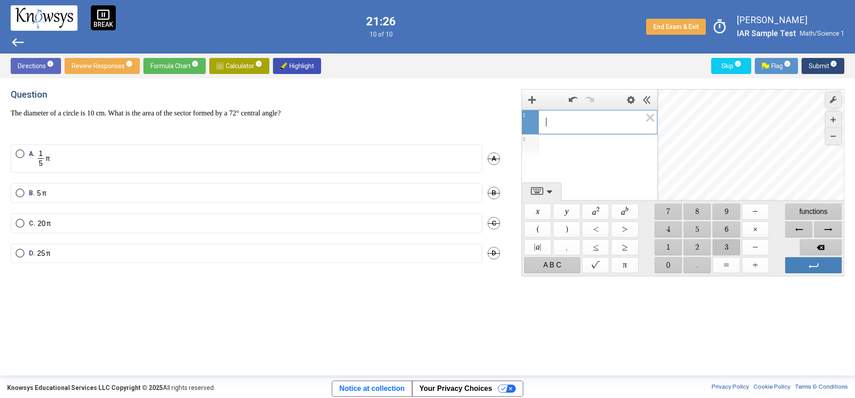
click at [728, 242] on span "$$ 3" at bounding box center [726, 247] width 27 height 16
click at [723, 227] on span "$$ 6" at bounding box center [726, 229] width 27 height 16
drag, startPoint x: 665, startPoint y: 266, endPoint x: 705, endPoint y: 244, distance: 45.9
click at [666, 269] on span "$$ 0" at bounding box center [668, 265] width 27 height 16
click at [748, 206] on span "$$ ÷" at bounding box center [755, 212] width 27 height 16
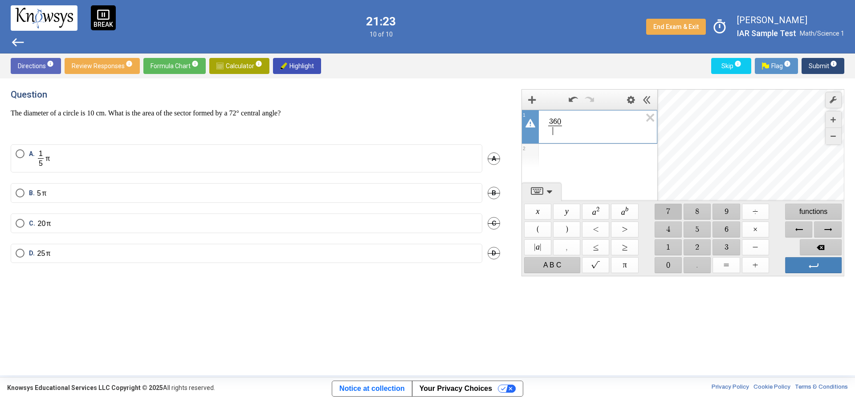
drag, startPoint x: 665, startPoint y: 205, endPoint x: 675, endPoint y: 220, distance: 18.3
click at [665, 205] on span "$$ 7" at bounding box center [668, 212] width 27 height 16
click at [695, 246] on span "$$ 2" at bounding box center [697, 247] width 27 height 16
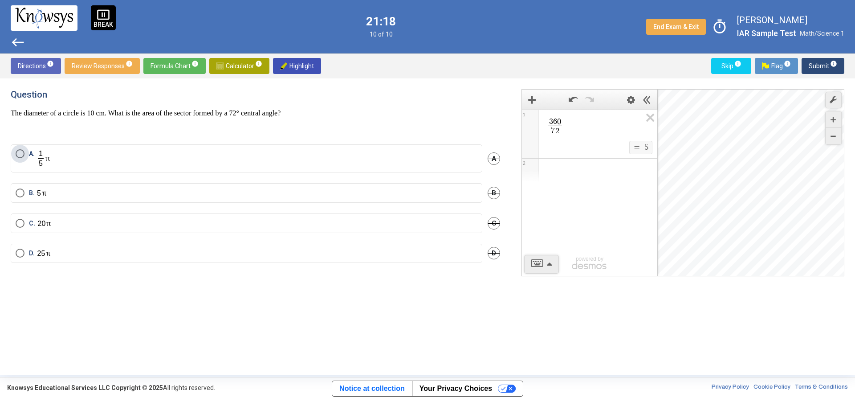
click at [139, 152] on label "A." at bounding box center [247, 158] width 462 height 18
click at [825, 65] on span "Submit info" at bounding box center [823, 66] width 29 height 16
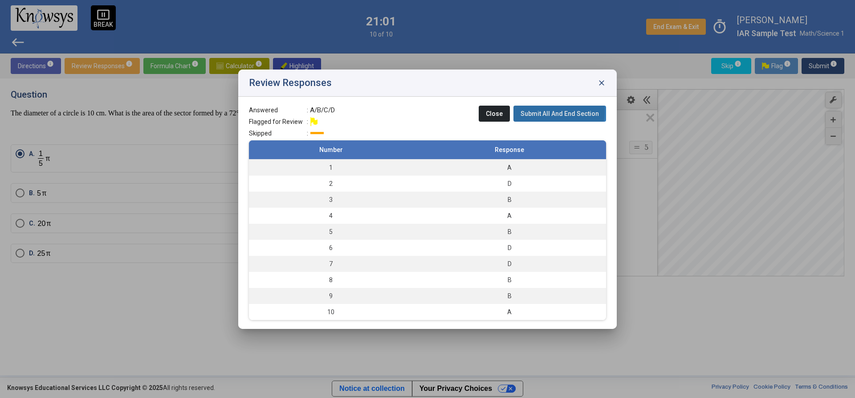
click at [546, 111] on span "Submit All And End Section" at bounding box center [560, 113] width 78 height 7
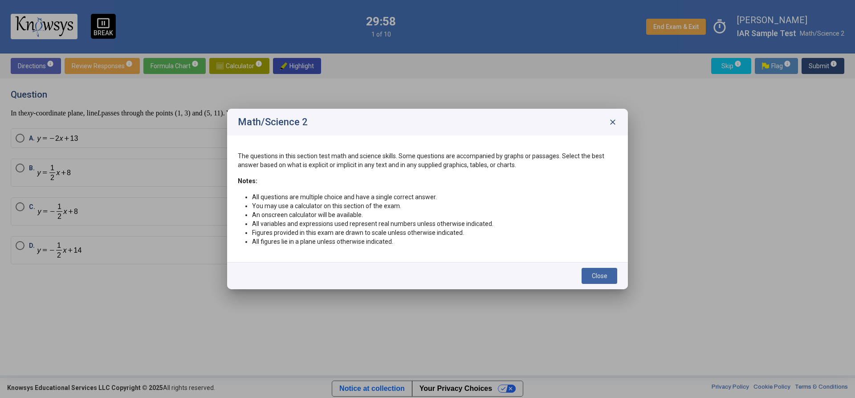
click at [605, 277] on span "Close" at bounding box center [600, 275] width 16 height 7
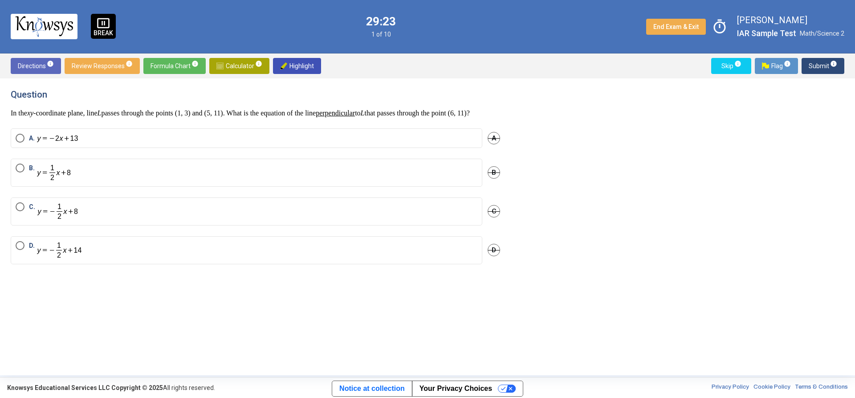
click at [128, 255] on label "D." at bounding box center [247, 250] width 462 height 18
click at [839, 63] on button "Submit info" at bounding box center [823, 66] width 43 height 16
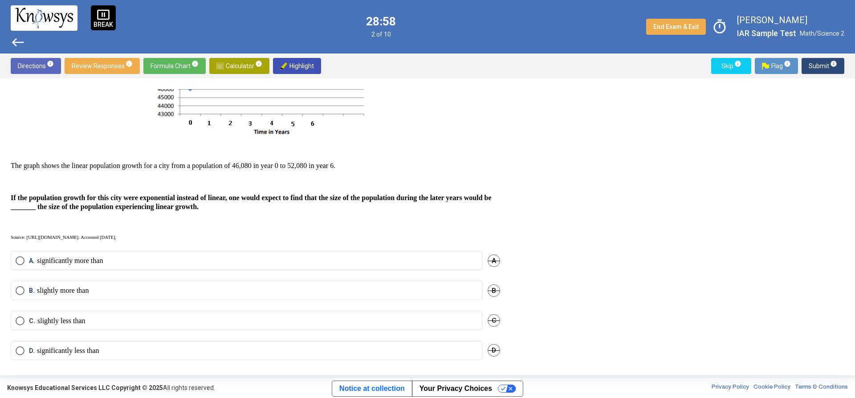
scroll to position [105, 0]
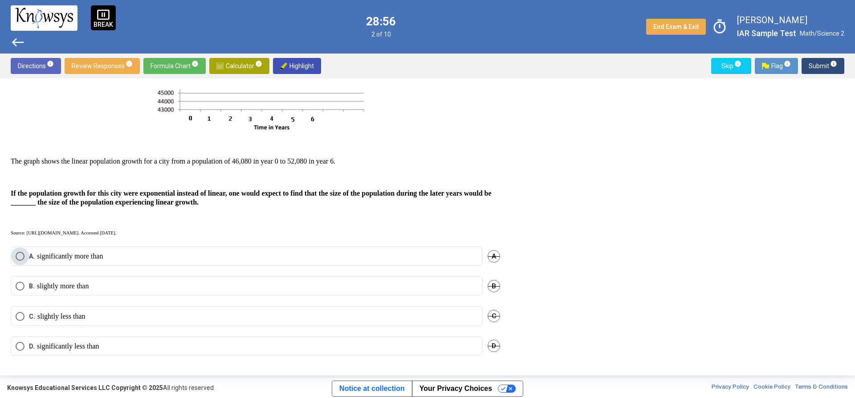
click at [77, 256] on p "significantly more than" at bounding box center [70, 256] width 66 height 9
click at [825, 72] on span "Submit info" at bounding box center [823, 66] width 29 height 16
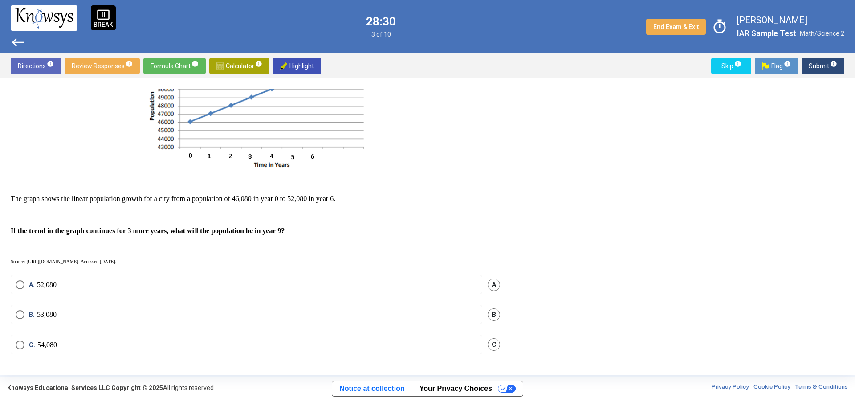
scroll to position [89, 0]
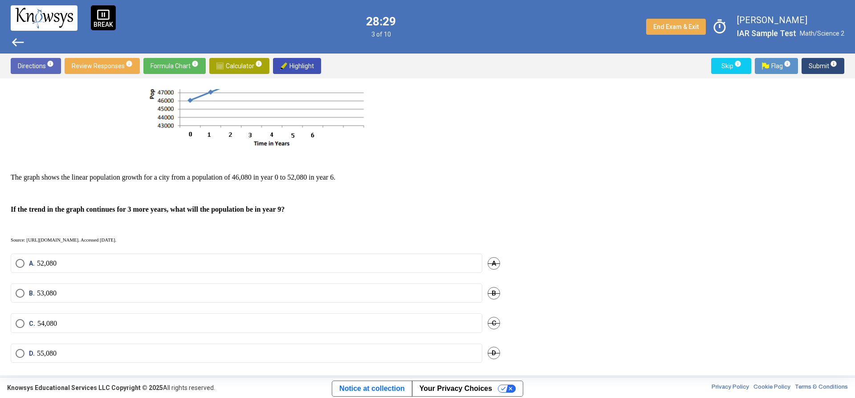
click at [62, 357] on mat-radio-button "D. 55,080" at bounding box center [247, 352] width 472 height 19
click at [63, 349] on label "D. 55,080" at bounding box center [247, 353] width 462 height 9
click at [829, 63] on sup "info" at bounding box center [833, 63] width 8 height 7
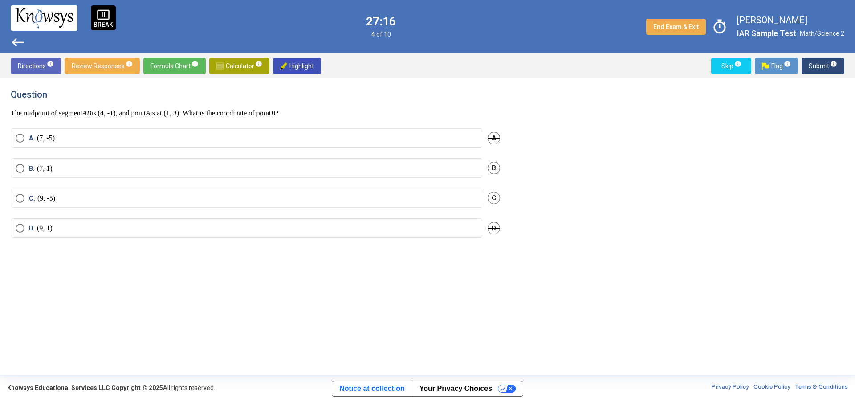
click at [84, 135] on label "A. (7, -5)" at bounding box center [247, 138] width 462 height 9
click at [824, 64] on span "Submit info" at bounding box center [823, 66] width 29 height 16
click at [213, 61] on button "Calculator info" at bounding box center [239, 66] width 60 height 16
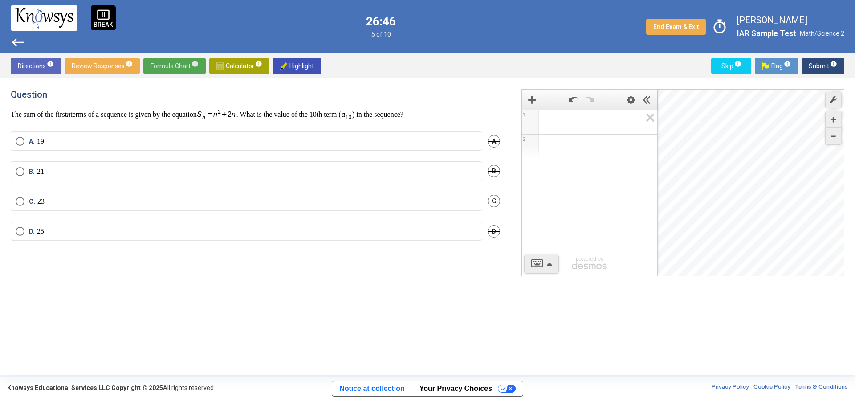
click at [167, 69] on span "Formula Chart info" at bounding box center [175, 66] width 48 height 16
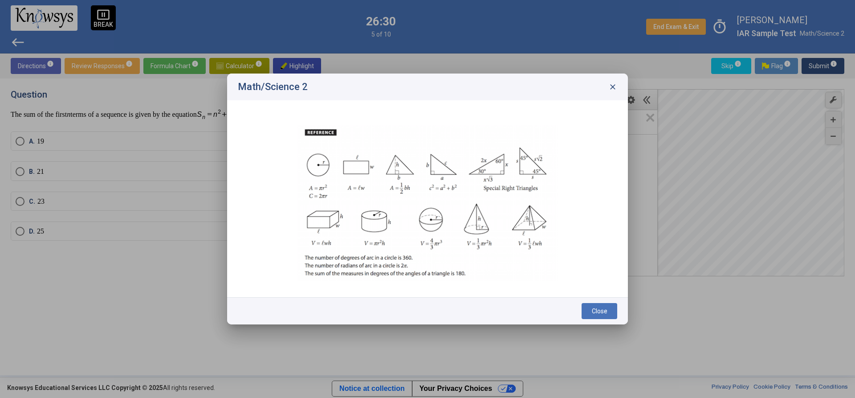
click at [611, 88] on span "close" at bounding box center [612, 86] width 9 height 9
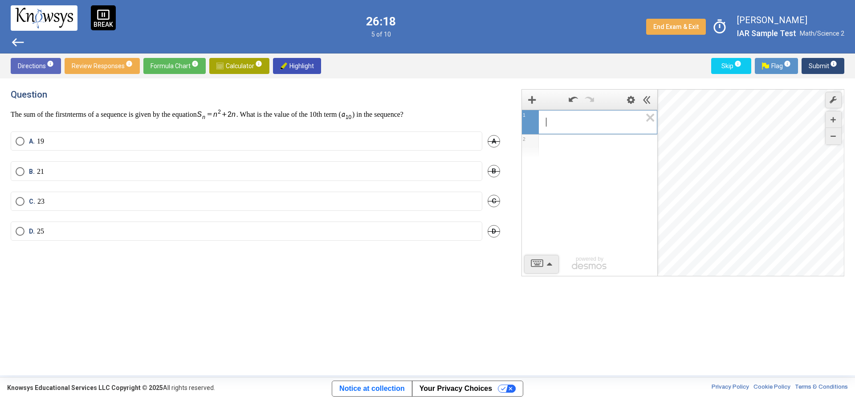
click at [581, 126] on span "​" at bounding box center [594, 122] width 96 height 11
click at [34, 197] on span "C." at bounding box center [33, 201] width 8 height 9
drag, startPoint x: 730, startPoint y: 179, endPoint x: 688, endPoint y: 169, distance: 43.0
click at [688, 169] on div "Desmos Graphing Calculator" at bounding box center [751, 183] width 187 height 187
click at [721, 165] on div "Desmos Graphing Calculator" at bounding box center [751, 183] width 187 height 187
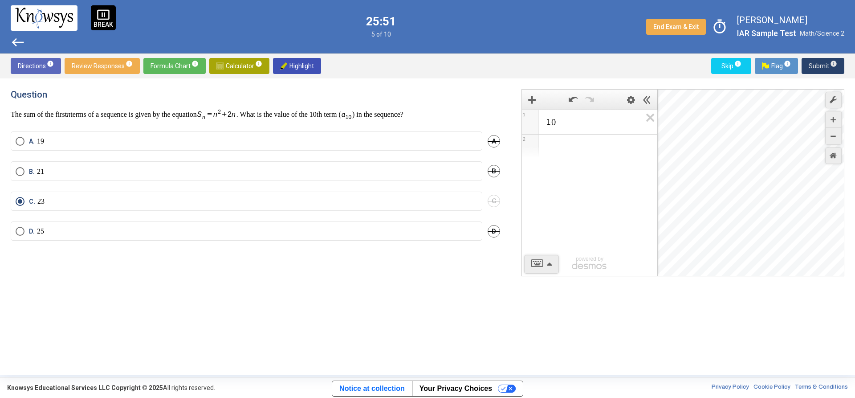
click at [827, 65] on span "Submit info" at bounding box center [823, 66] width 29 height 16
click at [180, 199] on label "C. 6" at bounding box center [247, 198] width 462 height 9
click at [835, 70] on span "Submit info" at bounding box center [823, 66] width 29 height 16
drag, startPoint x: 600, startPoint y: 122, endPoint x: 535, endPoint y: 125, distance: 65.1
click at [535, 125] on div "** 1 0 1" at bounding box center [589, 122] width 135 height 25
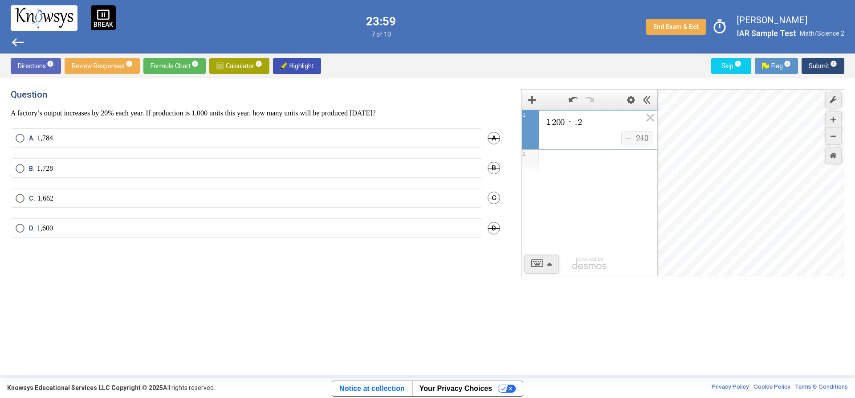
click at [580, 168] on div "Expression List" at bounding box center [589, 161] width 135 height 23
click at [591, 204] on div "Expression List" at bounding box center [589, 200] width 135 height 23
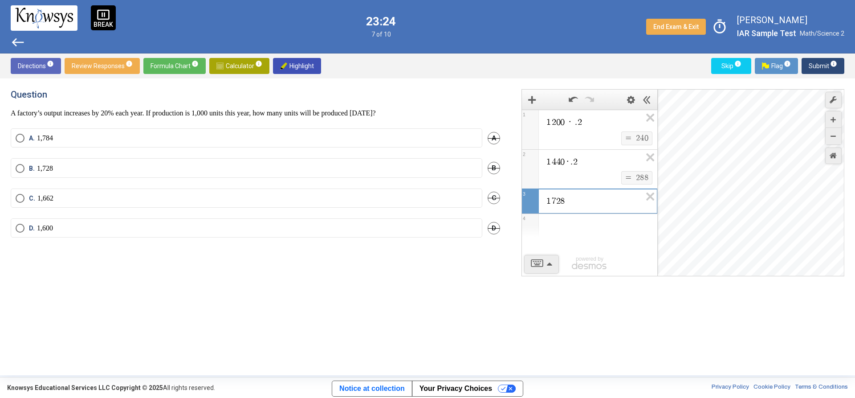
click at [130, 169] on label "B. 1,728" at bounding box center [247, 168] width 462 height 9
click at [829, 62] on span "Submit info" at bounding box center [823, 66] width 29 height 16
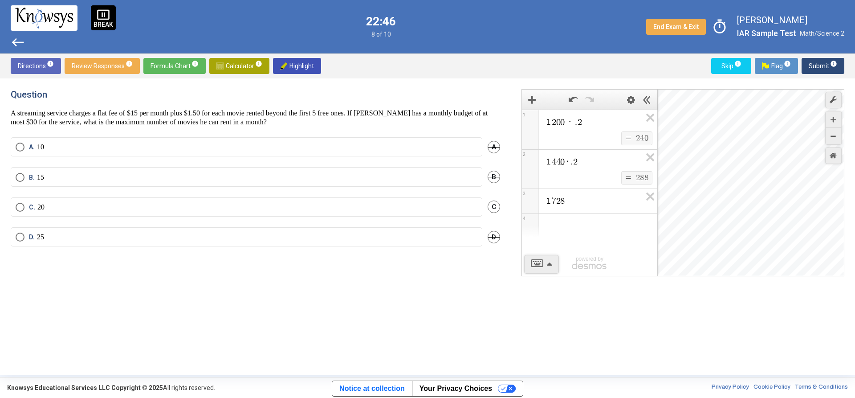
click at [133, 178] on label "B. 15" at bounding box center [247, 177] width 462 height 9
click at [839, 64] on button "Submit info" at bounding box center [823, 66] width 43 height 16
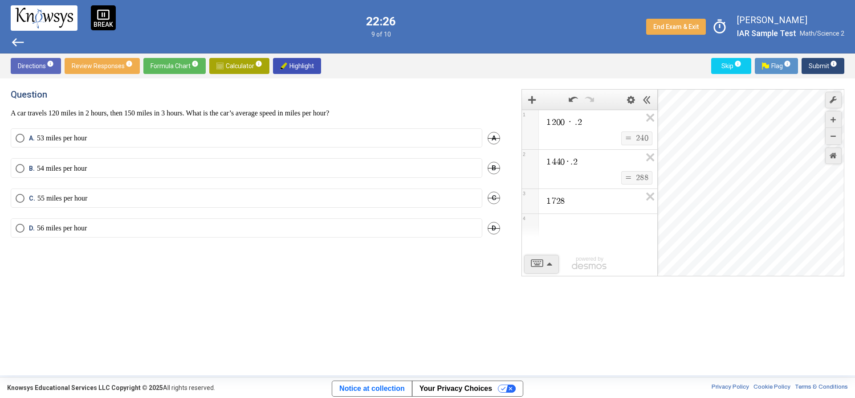
click at [580, 219] on div "Expression List" at bounding box center [589, 225] width 135 height 23
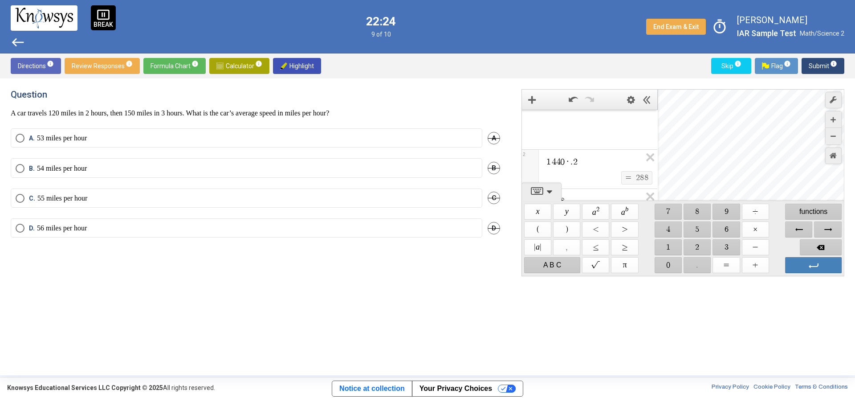
scroll to position [69, 0]
click at [695, 241] on span "$$ 2" at bounding box center [697, 247] width 27 height 16
click at [666, 204] on span "$$ 7" at bounding box center [668, 212] width 27 height 16
click at [662, 255] on div "$$ 1" at bounding box center [668, 247] width 29 height 18
click at [754, 213] on span "$$ ÷" at bounding box center [755, 212] width 27 height 16
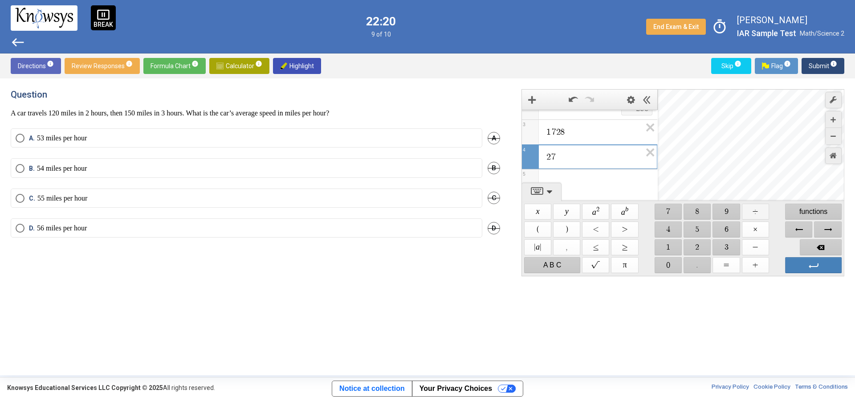
scroll to position [74, 0]
click at [694, 230] on span "$$ 5" at bounding box center [697, 229] width 27 height 16
click at [559, 150] on span "2 7 5 ​ ​" at bounding box center [553, 156] width 13 height 18
click at [555, 149] on span "7" at bounding box center [555, 151] width 4 height 8
click at [674, 261] on span "$$ 0" at bounding box center [668, 265] width 27 height 16
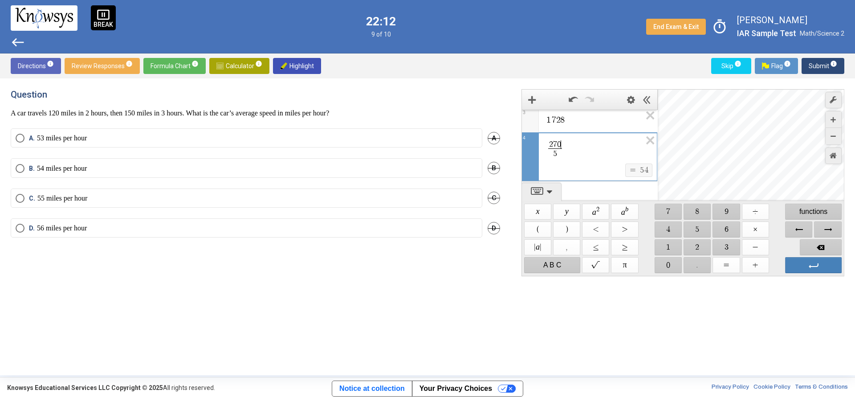
scroll to position [32, 0]
click at [70, 164] on p "54 miles per hour" at bounding box center [62, 168] width 50 height 9
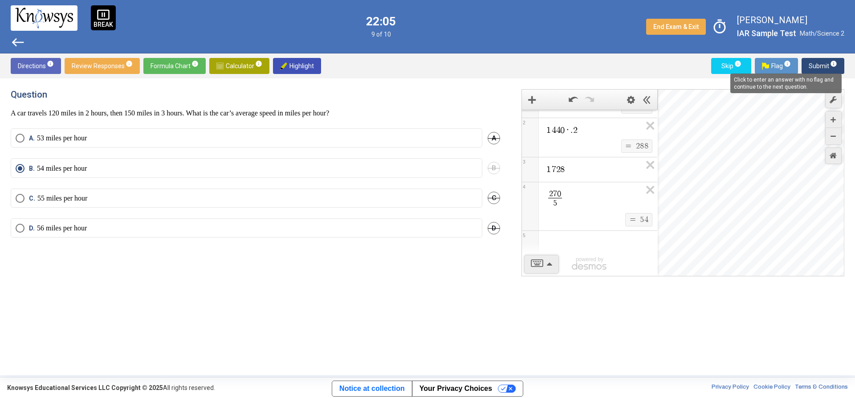
click at [831, 69] on mat-tooltip-component "Click to enter an answer with no flag and continue to the next question." at bounding box center [786, 83] width 124 height 32
click at [808, 64] on button "Submit info" at bounding box center [823, 66] width 43 height 16
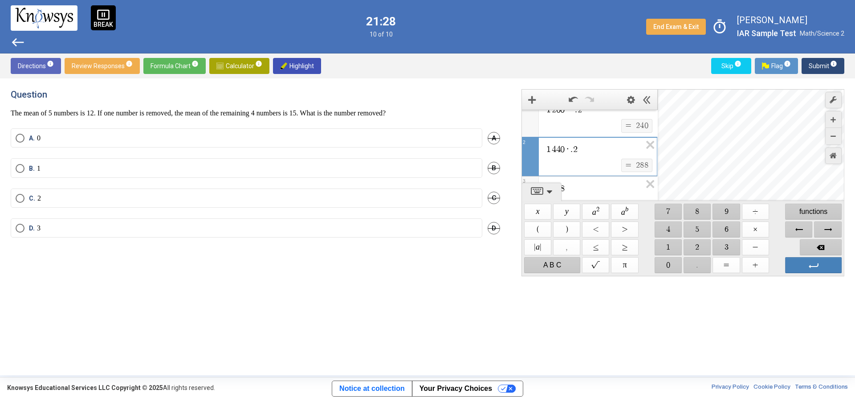
scroll to position [102, 0]
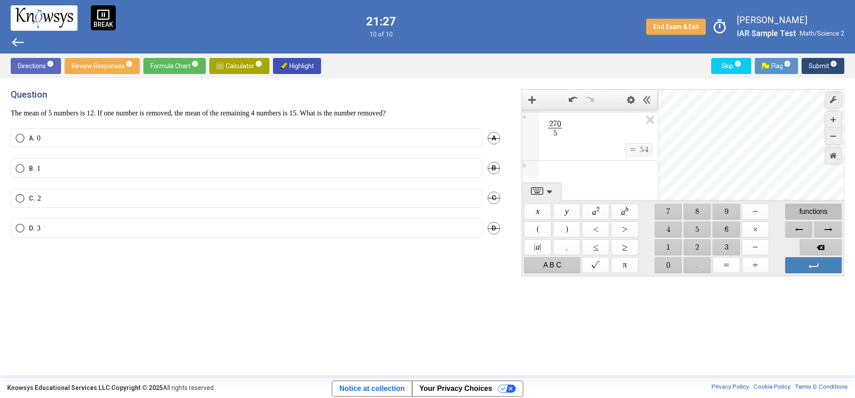
click at [816, 206] on span "functions" at bounding box center [814, 212] width 56 height 16
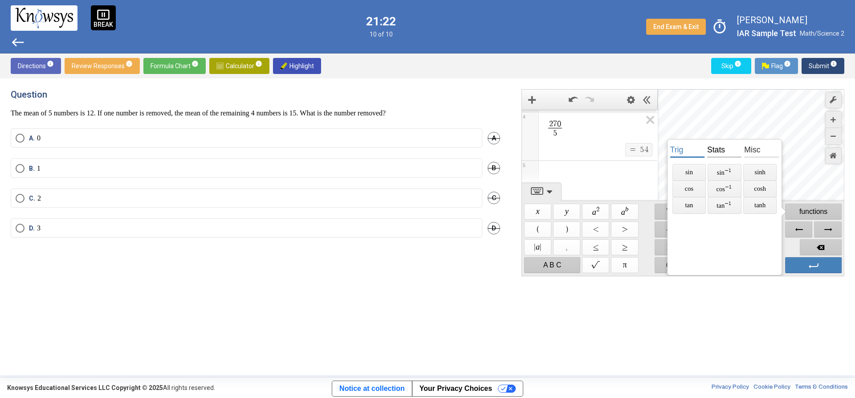
click at [718, 152] on span "stats" at bounding box center [724, 149] width 34 height 17
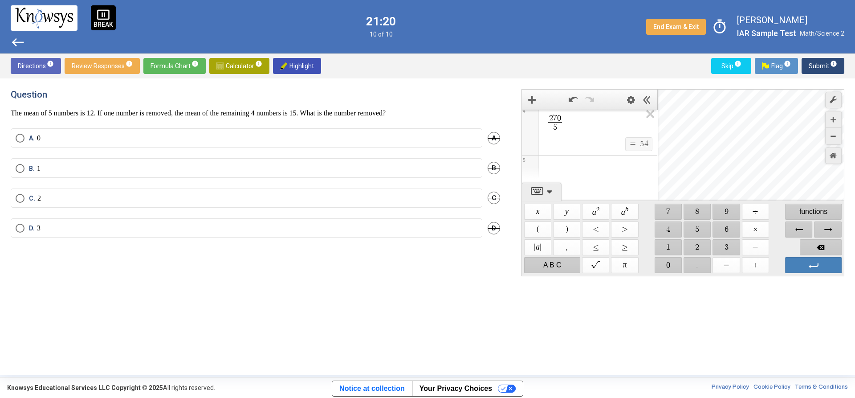
scroll to position [13, 0]
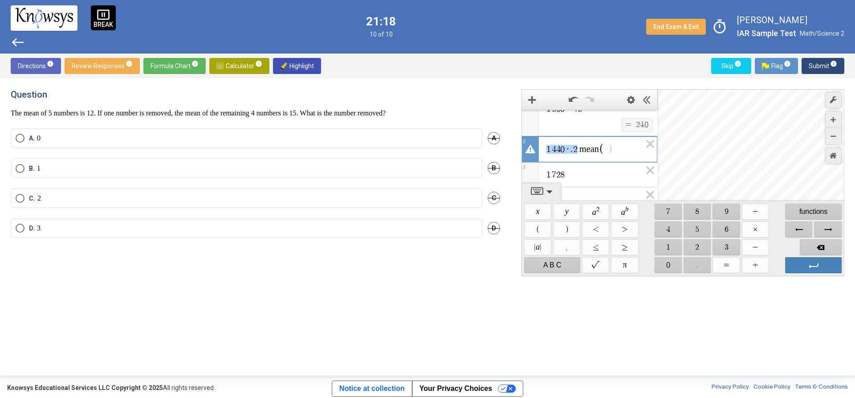
drag, startPoint x: 581, startPoint y: 149, endPoint x: 528, endPoint y: 155, distance: 52.9
click at [528, 155] on div "**********" at bounding box center [589, 149] width 135 height 27
click at [569, 159] on icon "Expression 2: 1440 times .2 equals 288" at bounding box center [568, 156] width 5 height 10
drag, startPoint x: 601, startPoint y: 157, endPoint x: 497, endPoint y: 154, distance: 104.3
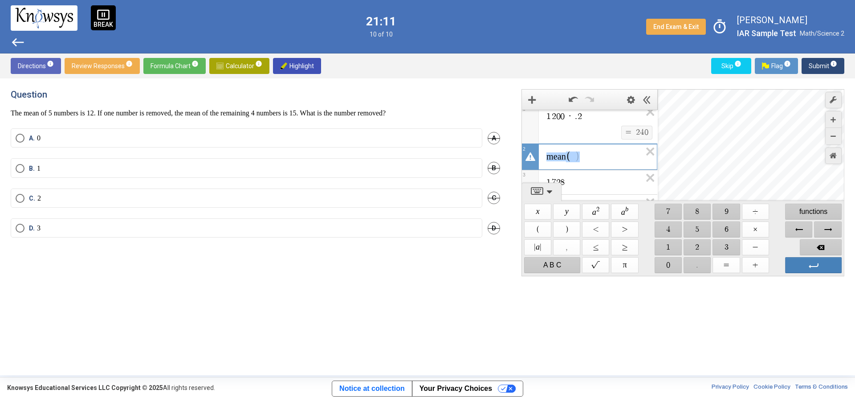
click at [497, 154] on div "**********" at bounding box center [428, 226] width 834 height 275
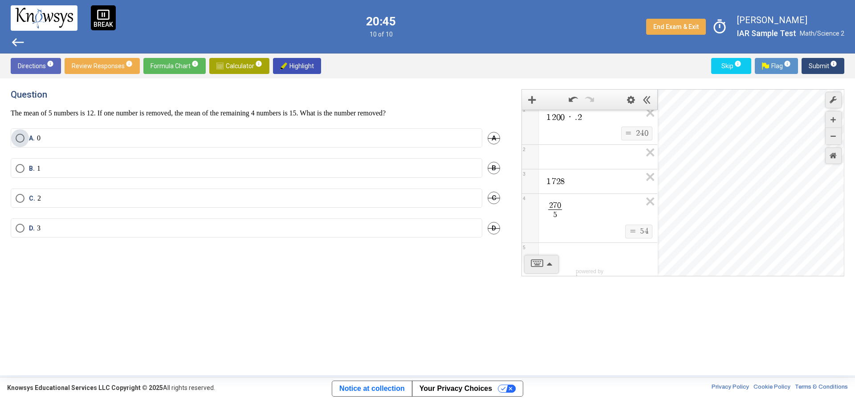
click at [281, 135] on label "A. 0" at bounding box center [247, 138] width 462 height 9
click at [825, 65] on span "Submit info" at bounding box center [823, 66] width 29 height 16
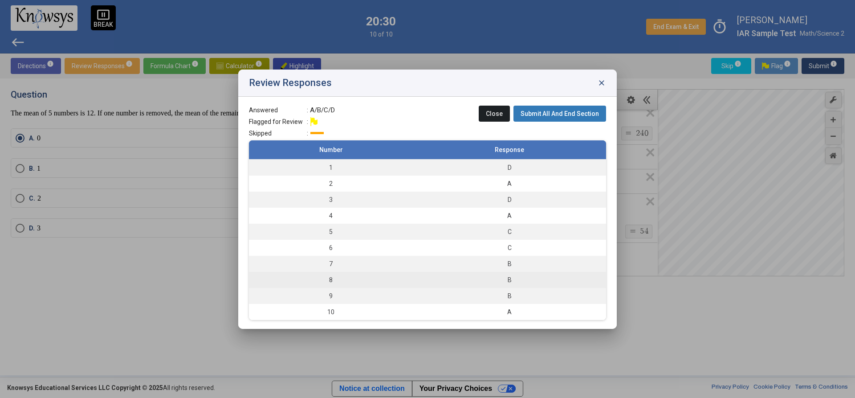
click at [336, 280] on td "8" at bounding box center [331, 280] width 164 height 16
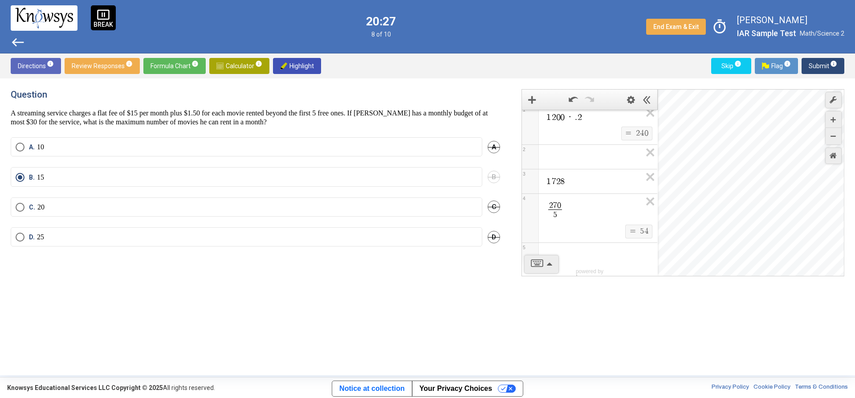
click at [818, 65] on span "Submit info" at bounding box center [823, 66] width 29 height 16
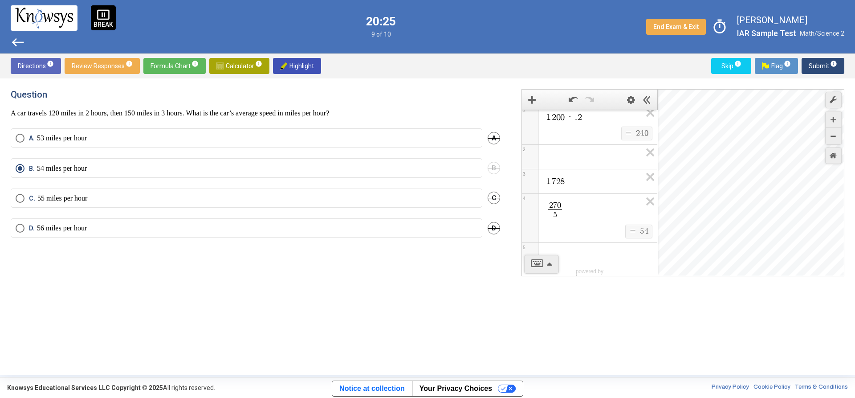
click at [829, 62] on span "Submit info" at bounding box center [823, 66] width 29 height 16
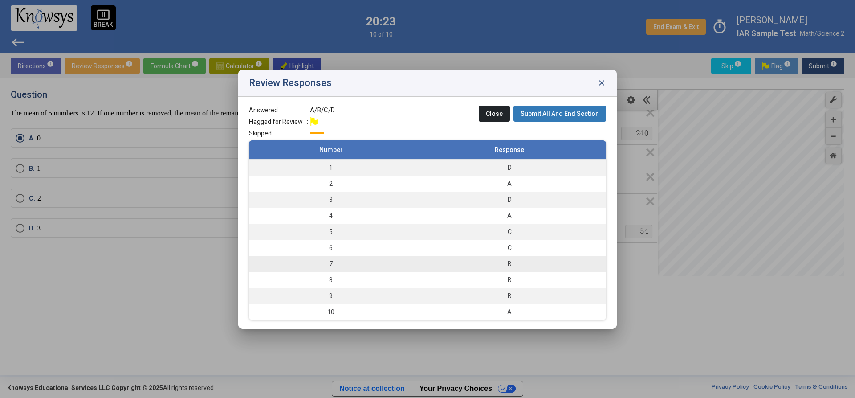
click at [353, 258] on td "7" at bounding box center [331, 264] width 164 height 16
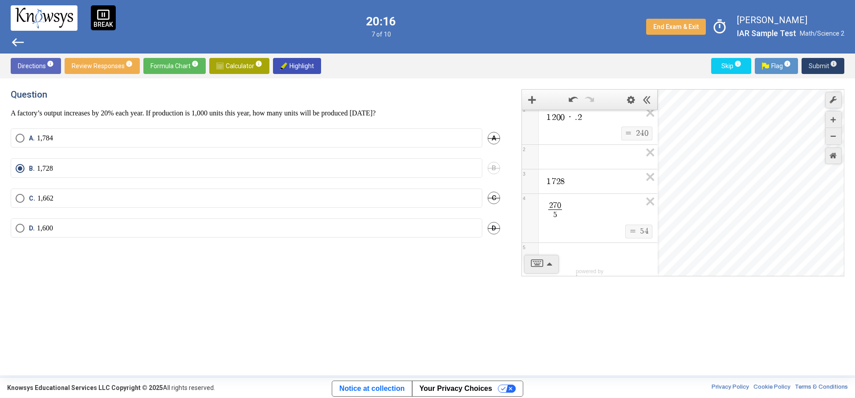
click at [830, 66] on sup "info" at bounding box center [833, 63] width 8 height 7
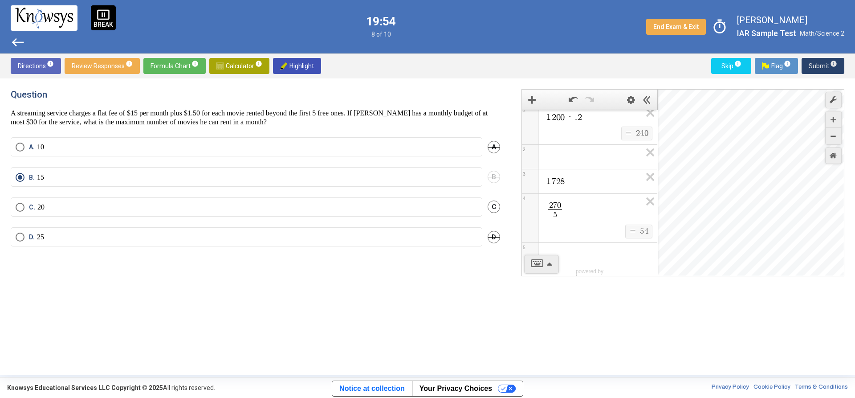
click at [830, 62] on sup "info" at bounding box center [833, 63] width 8 height 7
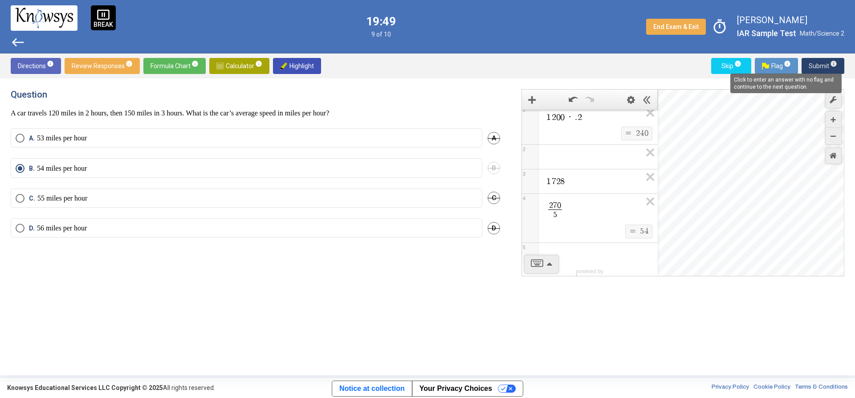
click at [832, 62] on span "info" at bounding box center [833, 63] width 7 height 7
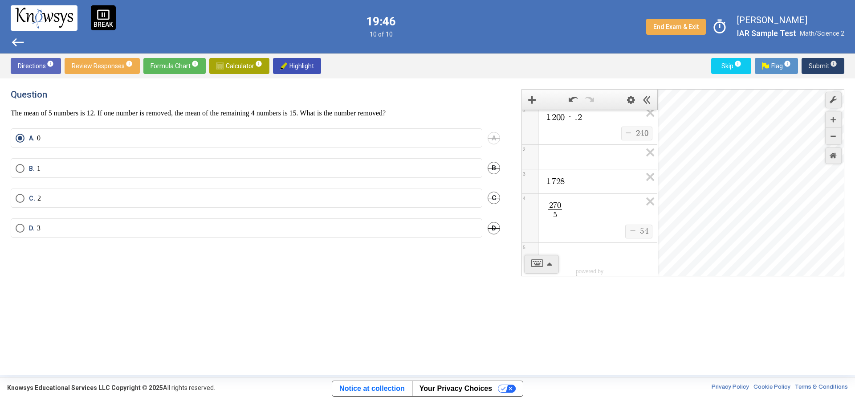
click at [820, 65] on span "Submit info" at bounding box center [823, 66] width 29 height 16
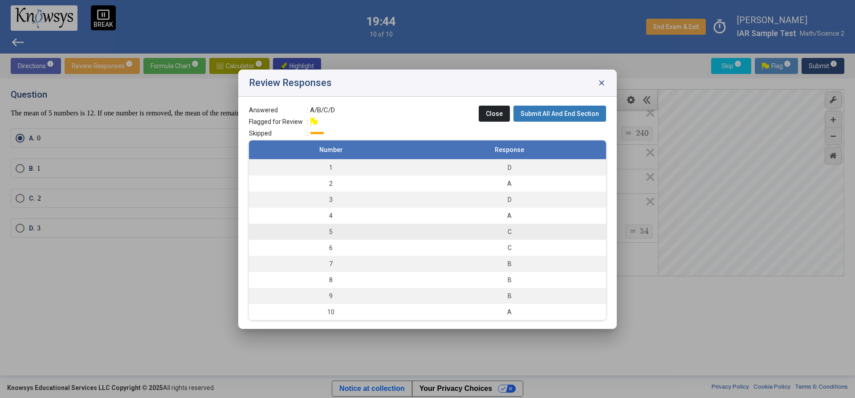
click at [333, 230] on td "5" at bounding box center [331, 232] width 164 height 16
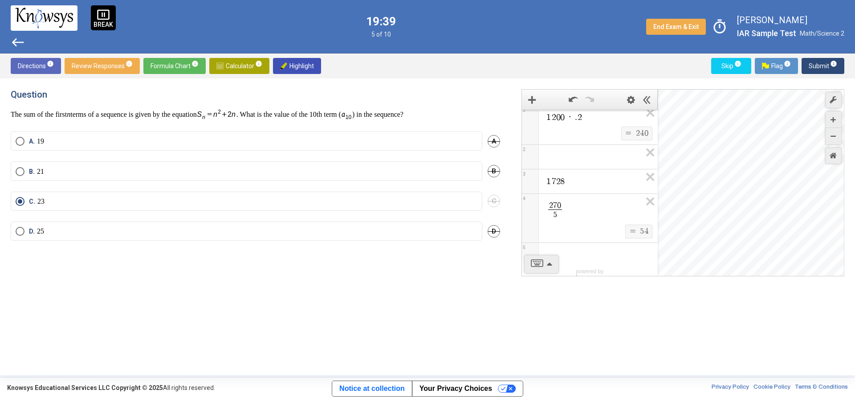
click at [820, 60] on span "Submit info" at bounding box center [823, 66] width 29 height 16
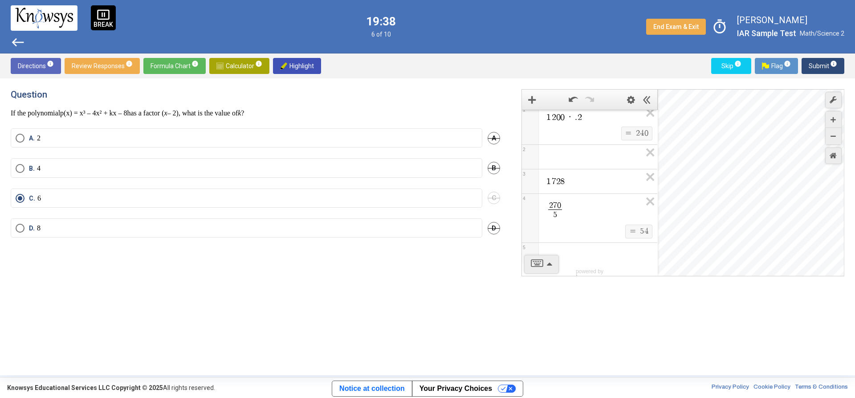
click at [820, 60] on span "Submit info" at bounding box center [823, 66] width 29 height 16
click at [819, 60] on span "Submit info" at bounding box center [823, 66] width 29 height 16
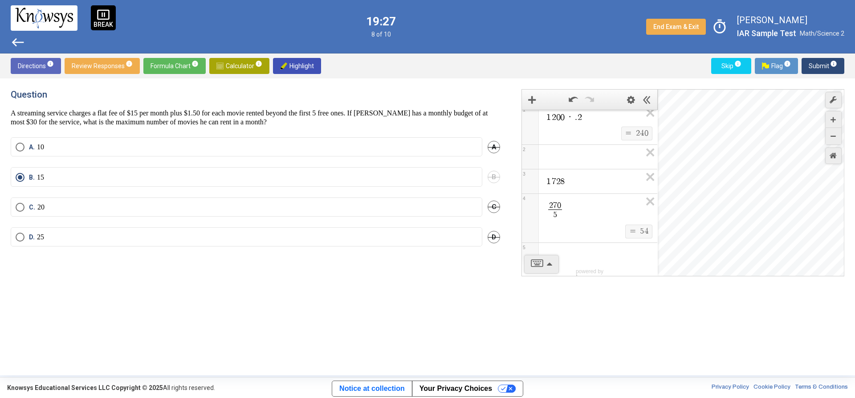
click at [829, 60] on span "Submit info" at bounding box center [823, 66] width 29 height 16
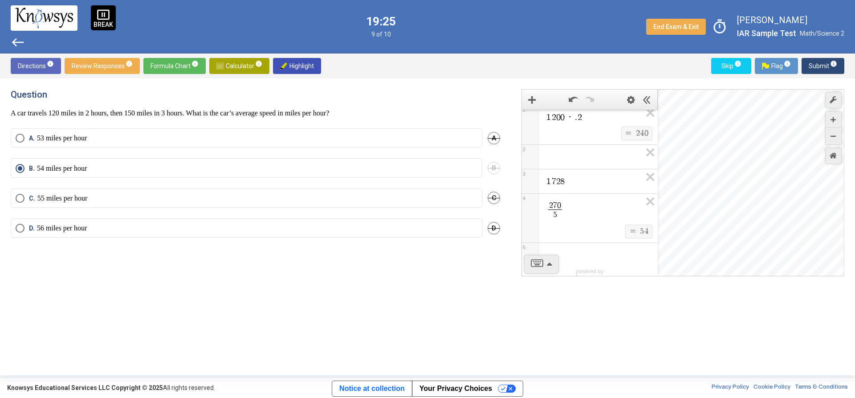
click at [829, 60] on span "Submit info" at bounding box center [823, 66] width 29 height 16
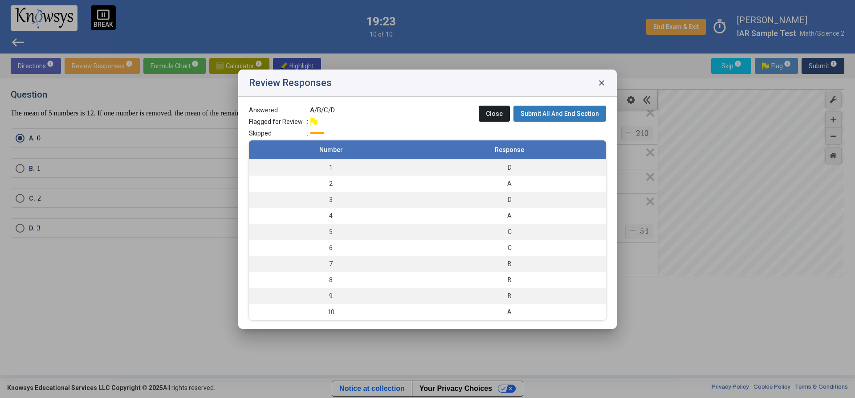
click at [575, 106] on button "Submit All And End Section" at bounding box center [560, 114] width 93 height 16
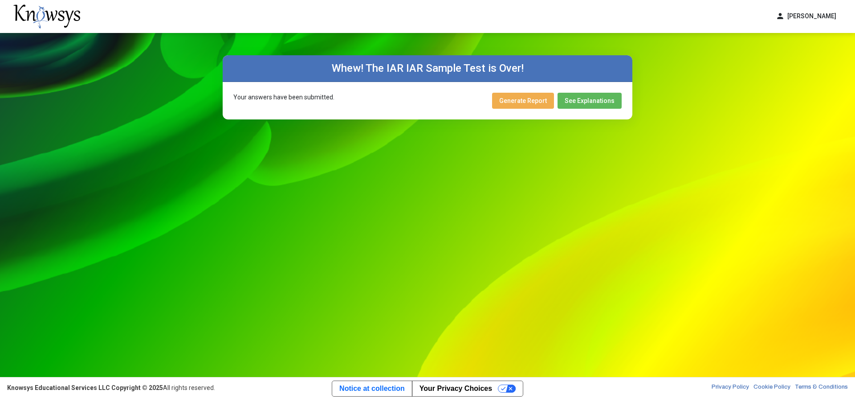
click at [531, 99] on span "Generate Report" at bounding box center [523, 100] width 48 height 7
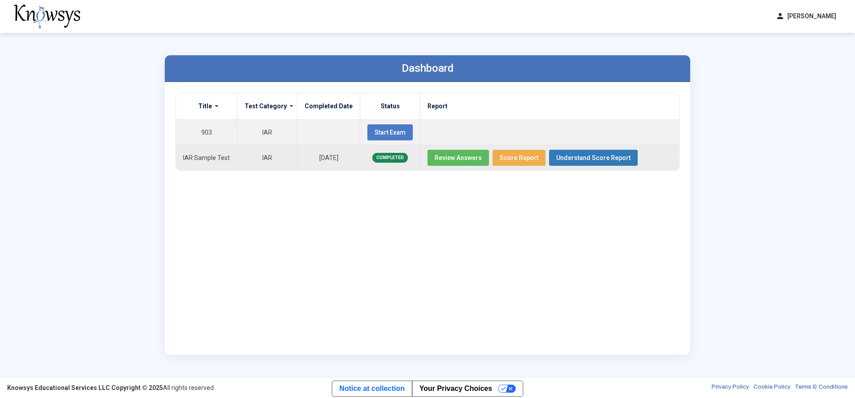
click at [502, 152] on button "Score Report" at bounding box center [519, 158] width 53 height 16
